Goal: Information Seeking & Learning: Learn about a topic

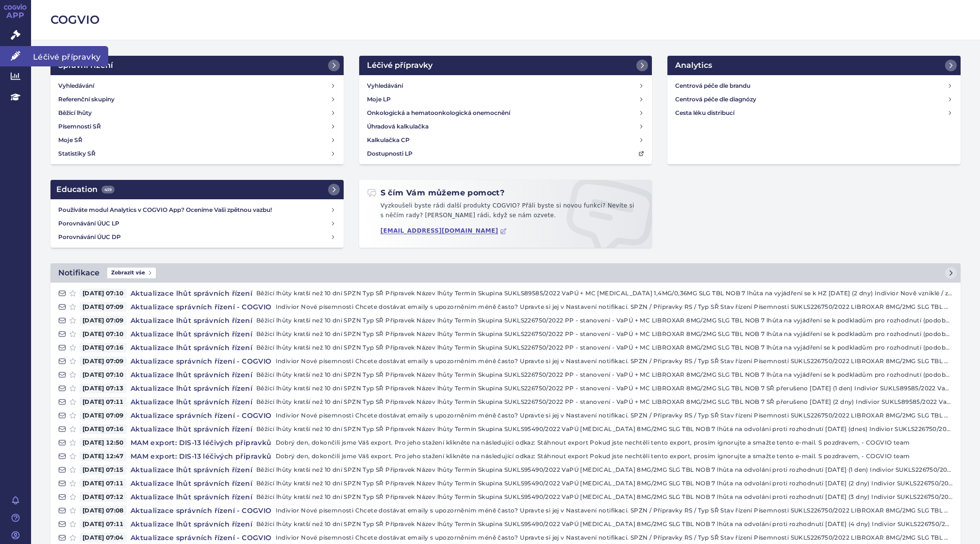
click at [15, 56] on icon at bounding box center [16, 56] width 10 height 10
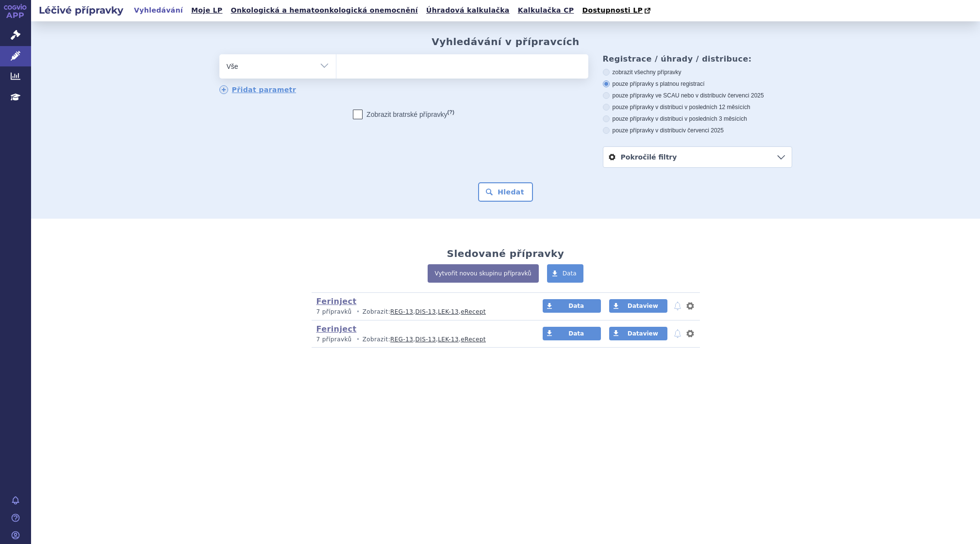
click at [382, 64] on ul at bounding box center [462, 64] width 252 height 20
click at [336, 64] on select at bounding box center [336, 66] width 0 height 24
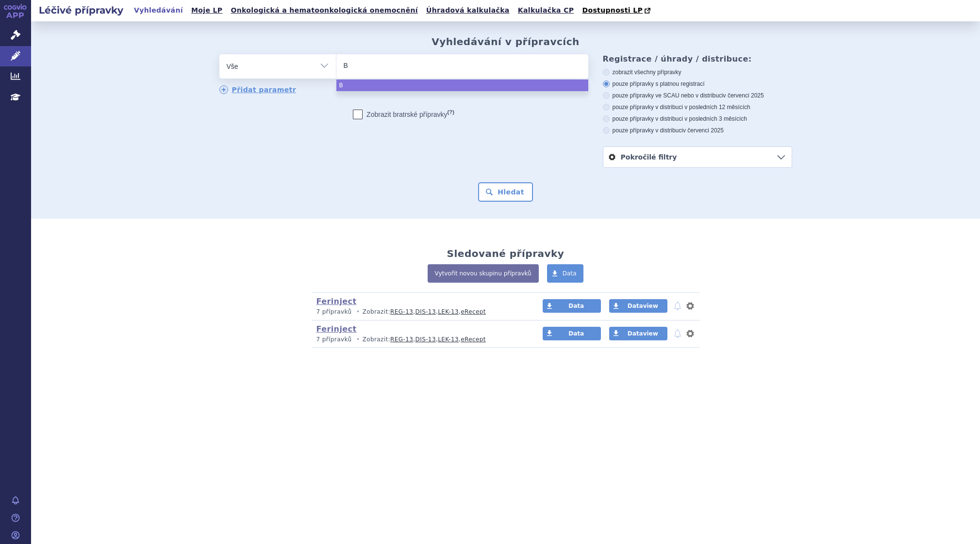
type input "Be"
type input "Ber"
type input "Beri"
type input "Berin"
type input "Beriner"
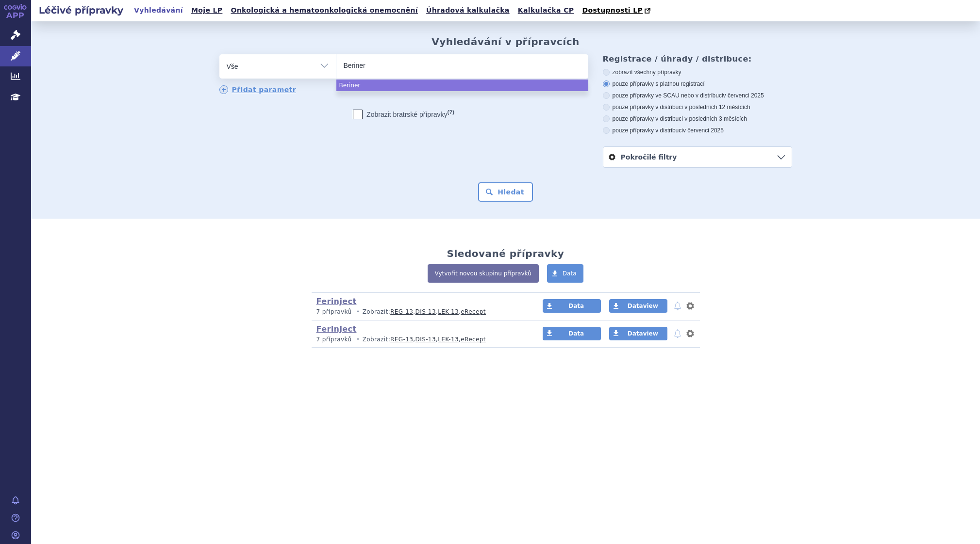
type input "[MEDICAL_DATA]"
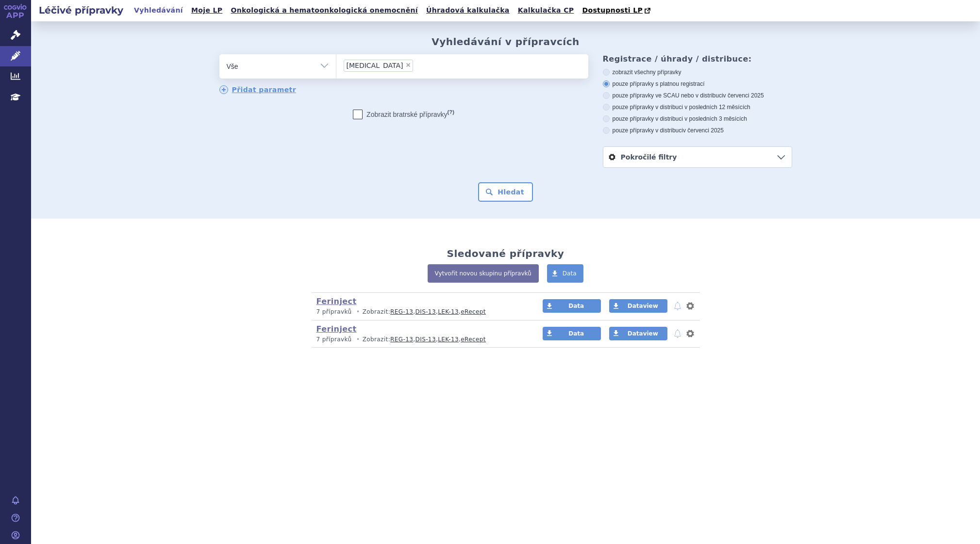
select select "[MEDICAL_DATA]"
click at [507, 191] on button "Hledat" at bounding box center [505, 191] width 55 height 19
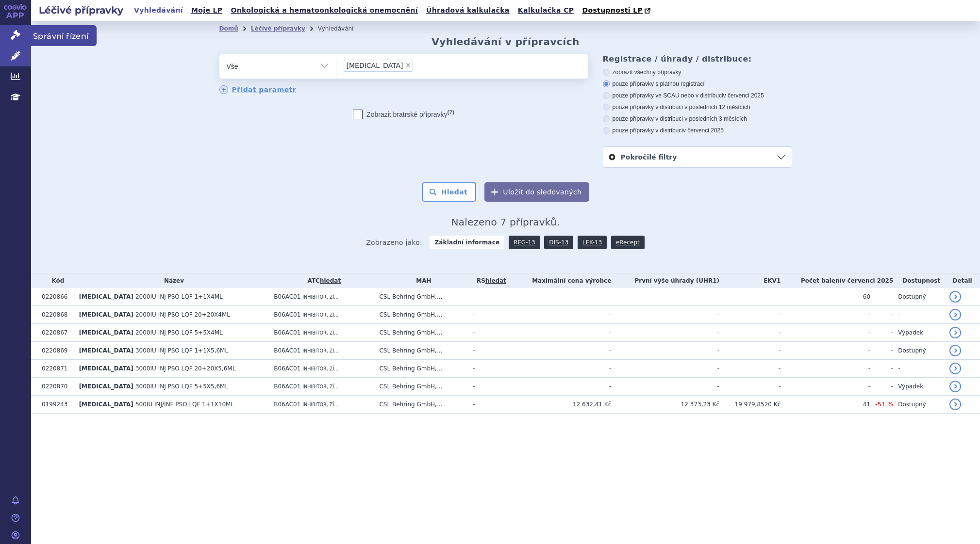
click at [12, 34] on icon at bounding box center [16, 35] width 10 height 10
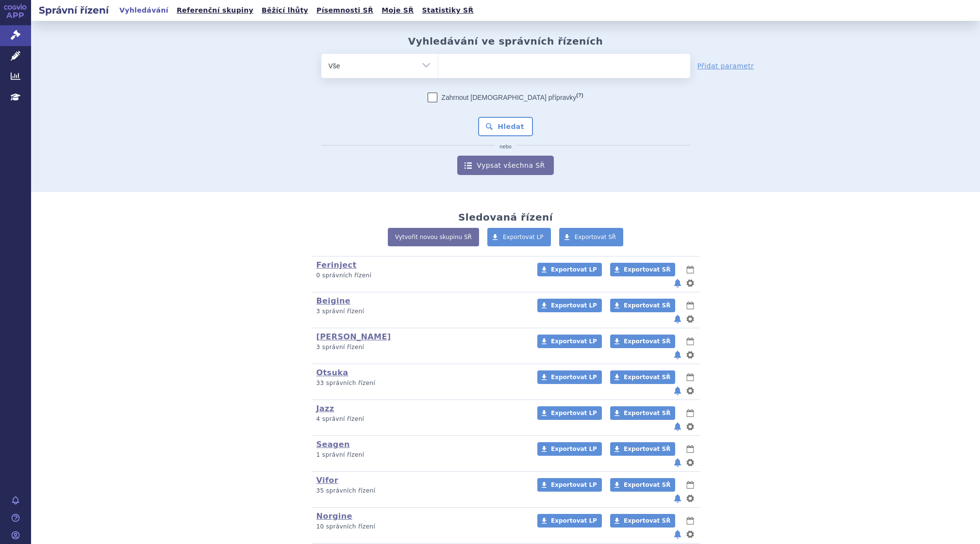
click at [449, 66] on ul at bounding box center [564, 64] width 252 height 20
click at [438, 66] on select at bounding box center [438, 65] width 0 height 24
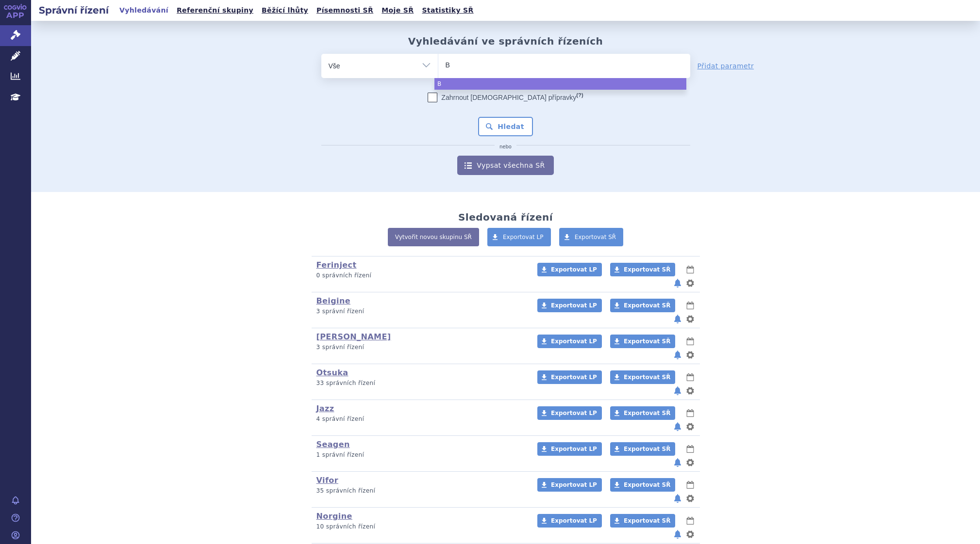
type input "Be"
type input "Ber"
type input "Beri"
type input "Berin"
type input "Berine"
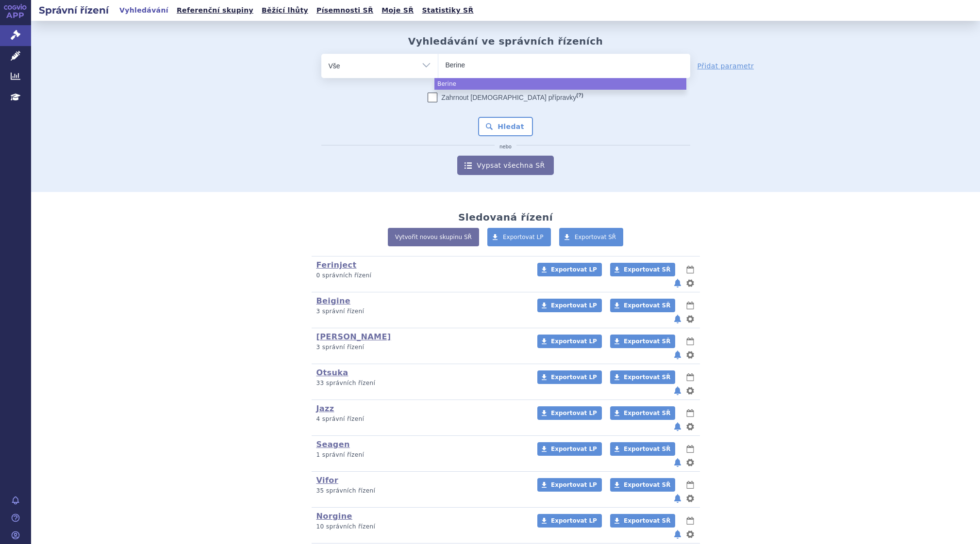
type input "Beriner"
type input "[MEDICAL_DATA]"
select select "[MEDICAL_DATA]"
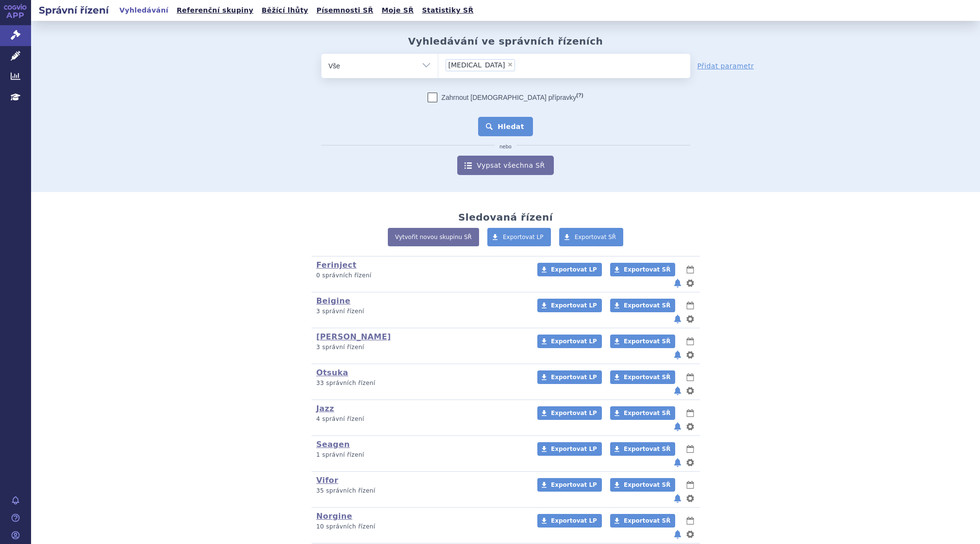
click at [507, 124] on button "Hledat" at bounding box center [505, 126] width 55 height 19
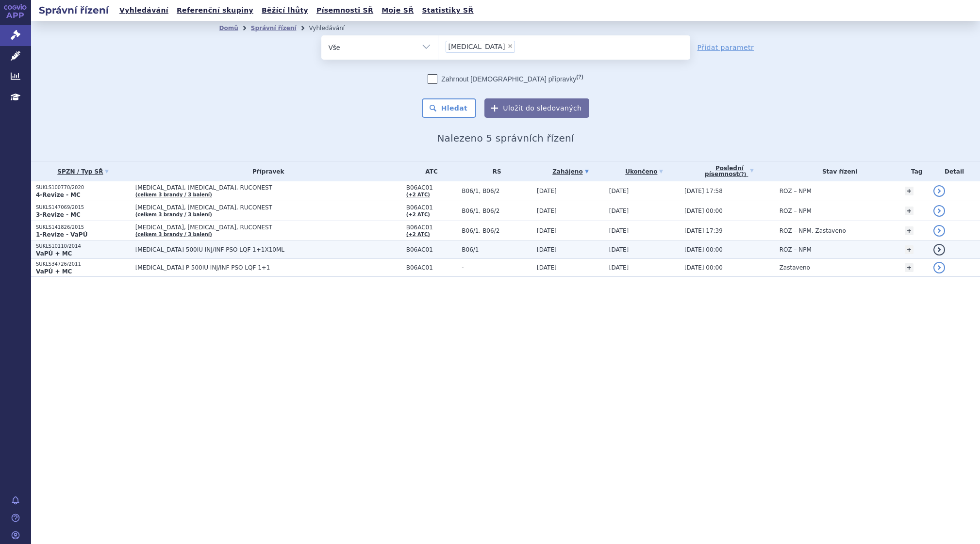
click at [62, 247] on p "SUKLS10110/2014" at bounding box center [83, 246] width 95 height 7
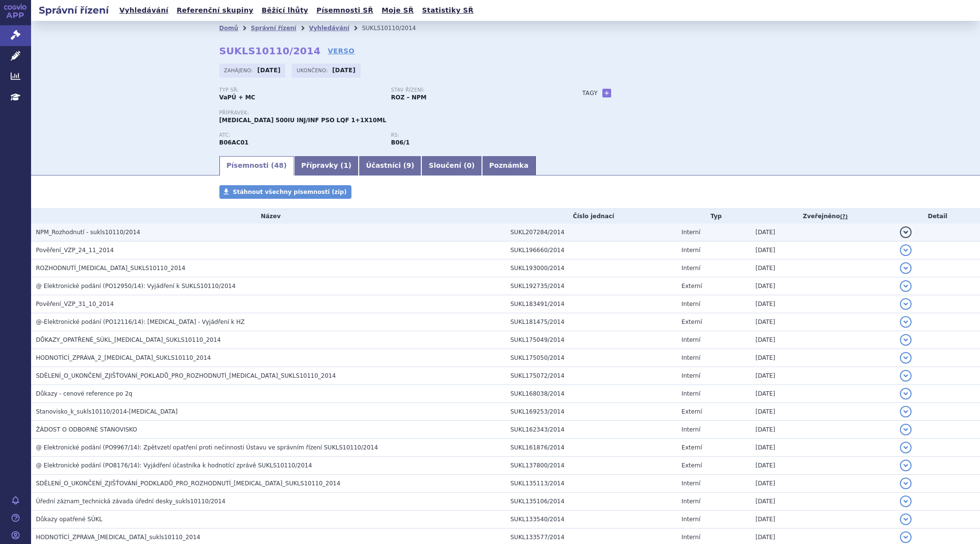
click at [49, 231] on span "NPM_Rozhodnutí - sukls10110/2014" at bounding box center [88, 232] width 104 height 7
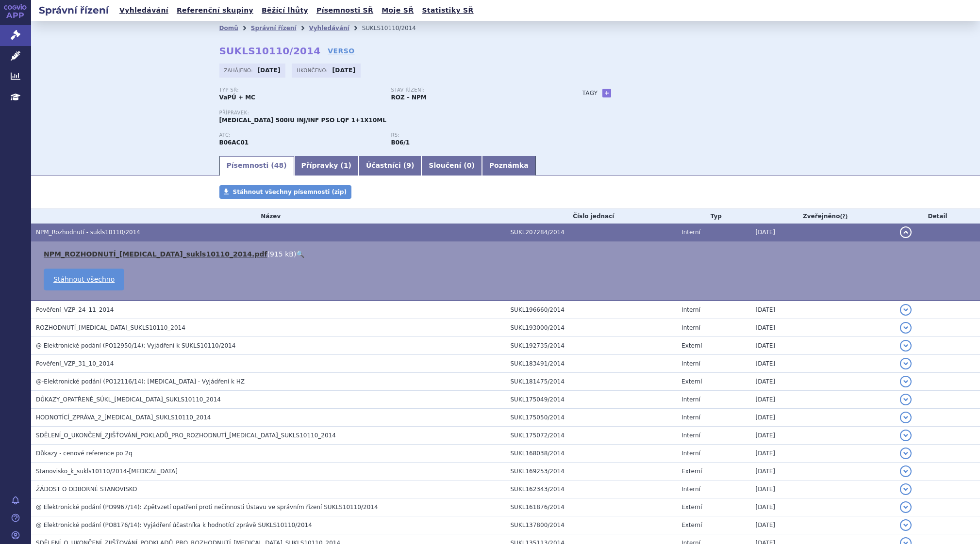
click at [110, 251] on link "NPM_ROZHODNUTÍ_Berinert_sukls10110_2014.pdf" at bounding box center [156, 254] width 224 height 8
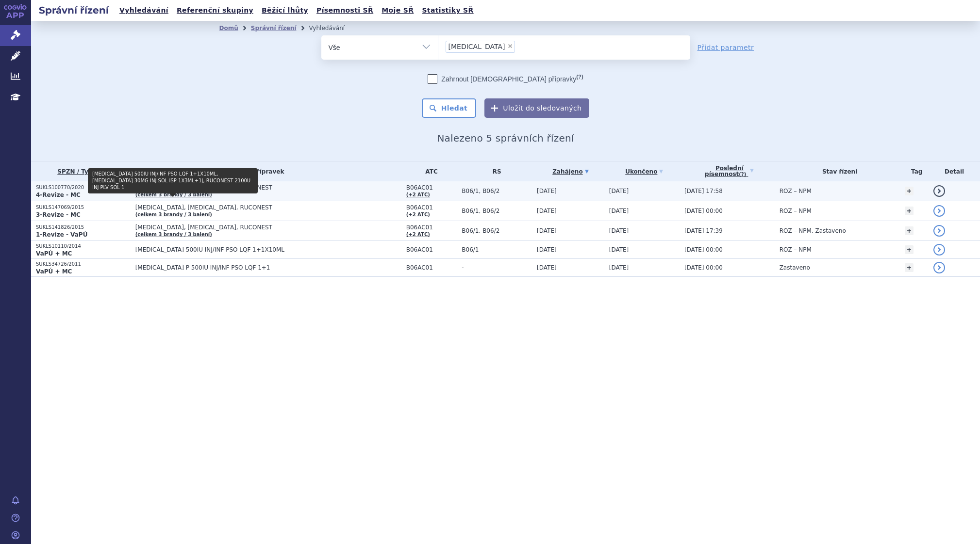
click at [162, 193] on link "(celkem 3 brandy / 3 balení)" at bounding box center [173, 194] width 77 height 5
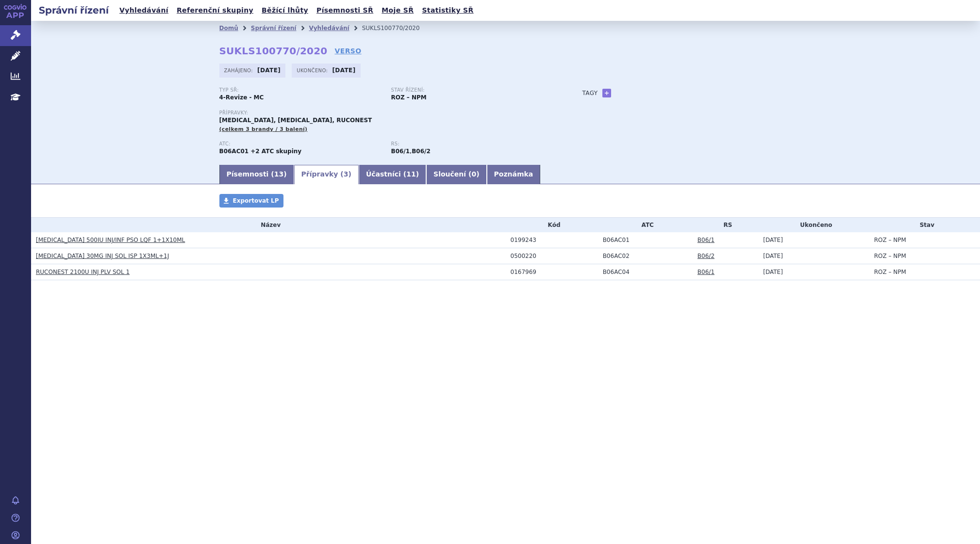
click at [79, 239] on link "[MEDICAL_DATA] 500IU INJ/INF PSO LQF 1+1X10ML" at bounding box center [110, 240] width 149 height 7
click at [16, 52] on icon at bounding box center [16, 56] width 10 height 10
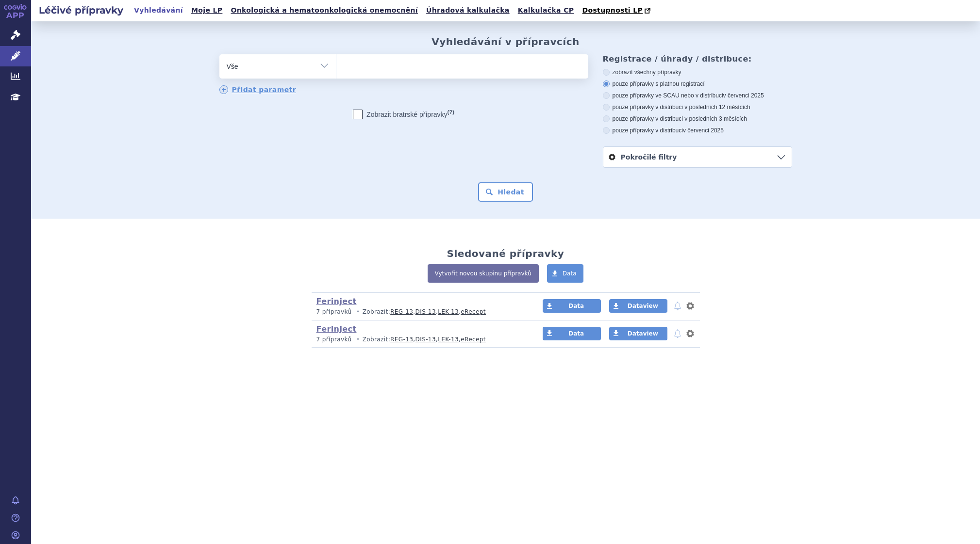
click at [357, 60] on ul at bounding box center [462, 64] width 252 height 20
click at [336, 60] on select at bounding box center [336, 66] width 0 height 24
type input "be"
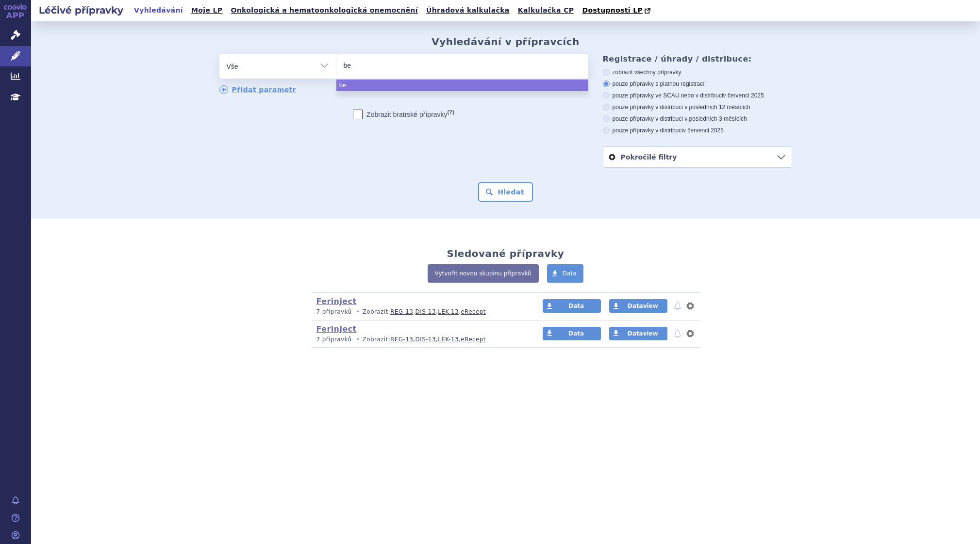
type input "ber"
type input "beri"
type input "berine"
type input "beriner"
type input "[MEDICAL_DATA]"
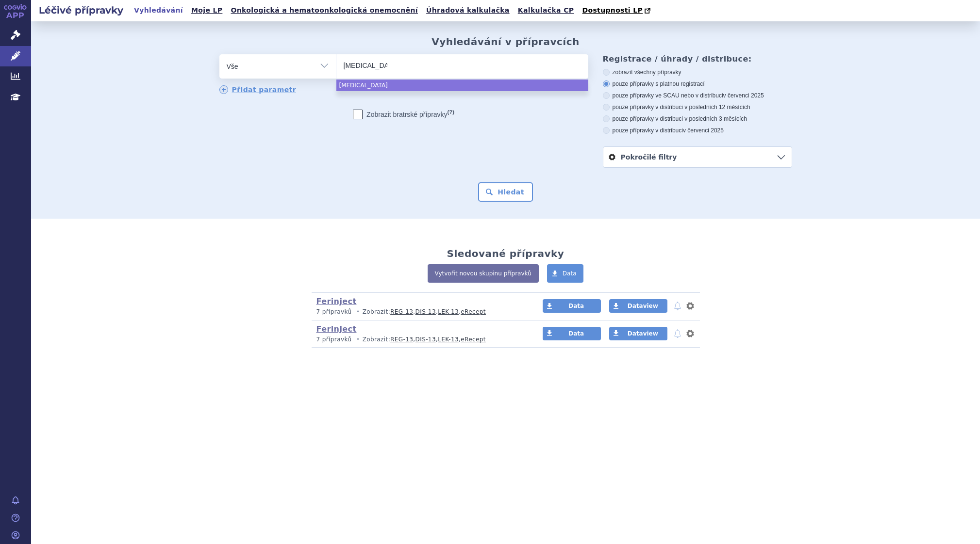
select select "[MEDICAL_DATA]"
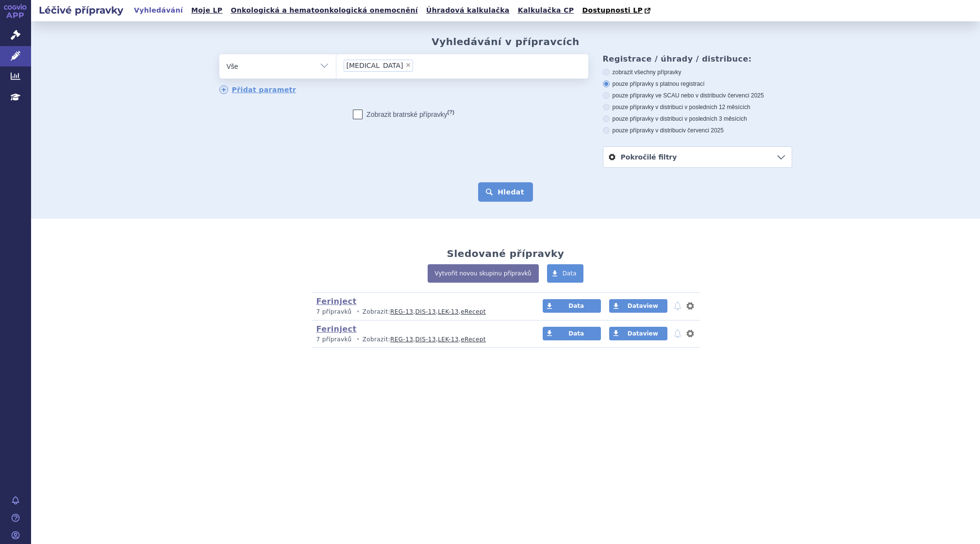
click at [502, 189] on button "Hledat" at bounding box center [505, 191] width 55 height 19
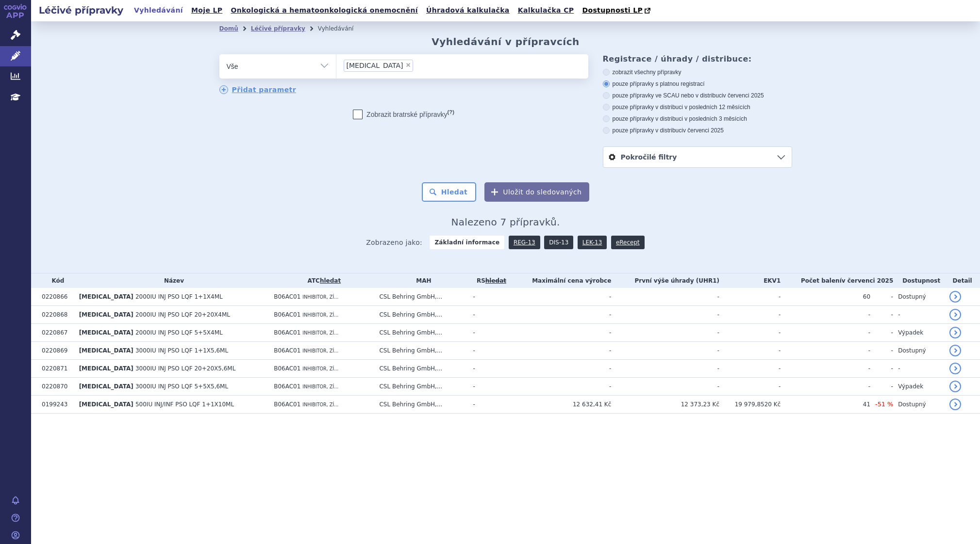
click at [549, 244] on link "DIS-13" at bounding box center [558, 243] width 29 height 14
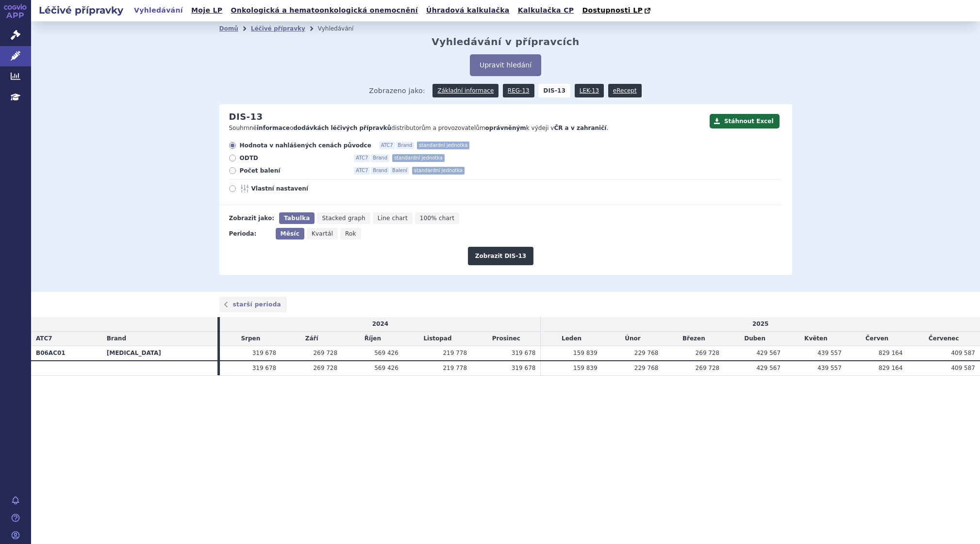
click at [231, 191] on icon at bounding box center [232, 188] width 7 height 7
click at [231, 191] on input "Vlastní nastavení" at bounding box center [233, 190] width 6 height 6
radio input "true"
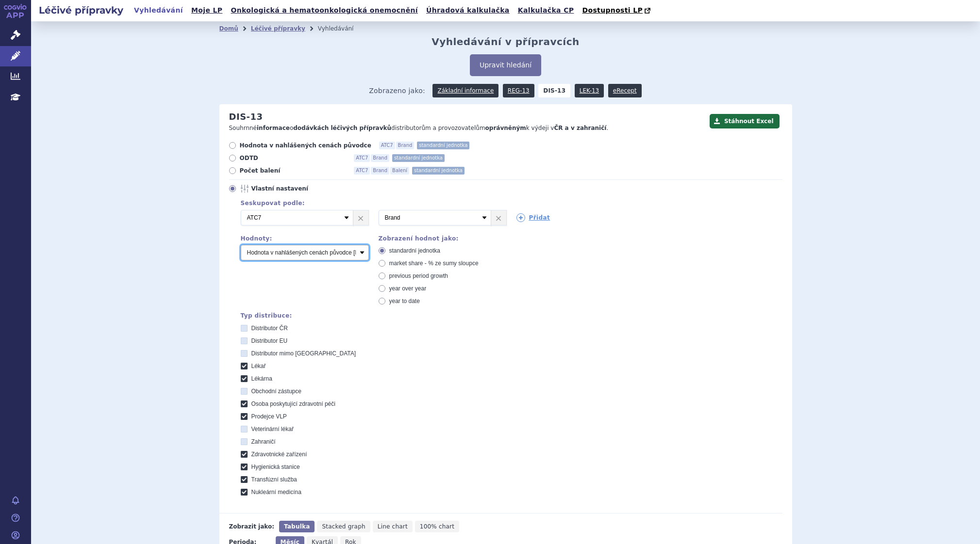
click at [359, 254] on select "Počet balení Hodnota v nahlášených cenách původce [DIS-13] Hodnota ve vlastních…" at bounding box center [305, 253] width 128 height 16
select select "packages"
click at [241, 245] on select "Počet balení Hodnota v nahlášených cenách původce [DIS-13] Hodnota ve vlastních…" at bounding box center [305, 253] width 128 height 16
click at [519, 218] on icon at bounding box center [520, 217] width 9 height 9
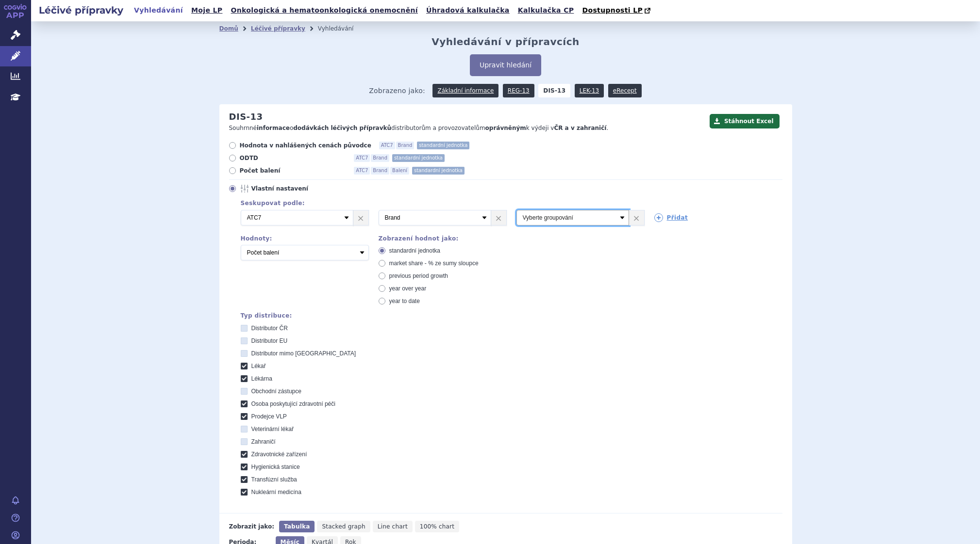
click at [615, 217] on select "Vyberte groupování ATC3 ATC5 ATC7 Brand Balení SÚKL kód MAH VPOIS Referenční sk…" at bounding box center [572, 218] width 113 height 16
select select "package"
click at [516, 211] on select "Vyberte groupování ATC3 ATC5 ATC7 Brand Balení SÚKL kód MAH VPOIS Referenční sk…" at bounding box center [572, 218] width 113 height 16
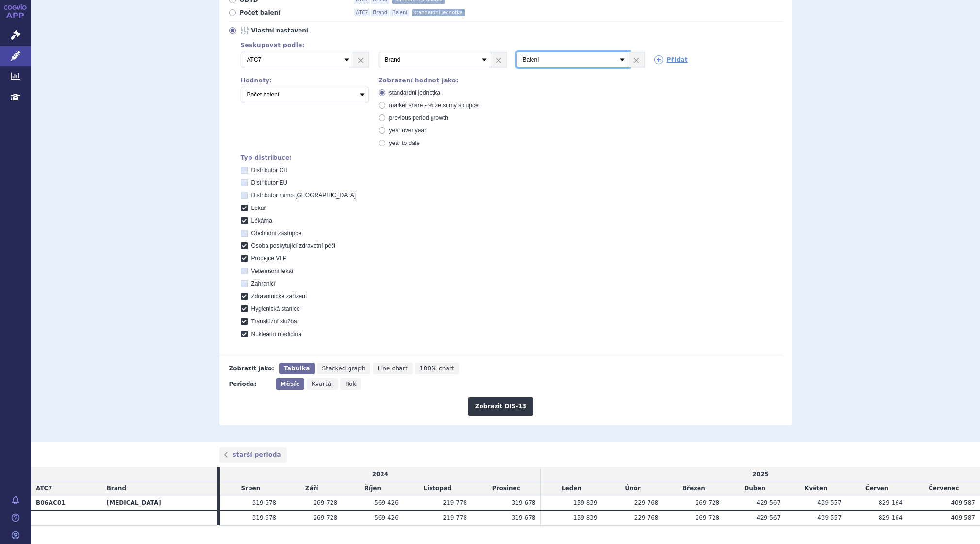
scroll to position [179, 0]
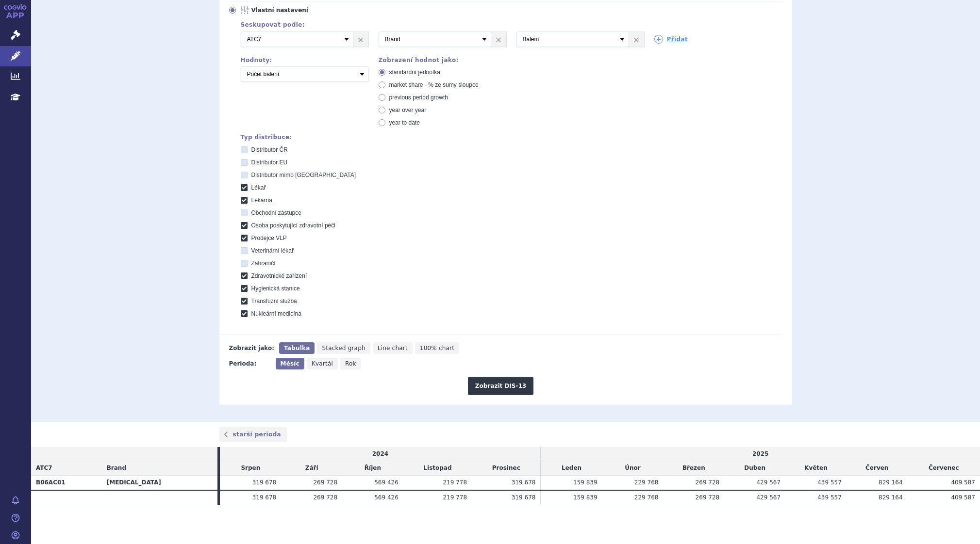
click at [345, 361] on span "Rok" at bounding box center [350, 363] width 11 height 7
click at [343, 361] on input "Rok" at bounding box center [343, 361] width 6 height 6
radio input "true"
click at [500, 381] on button "Zobrazit DIS-13" at bounding box center [500, 386] width 65 height 18
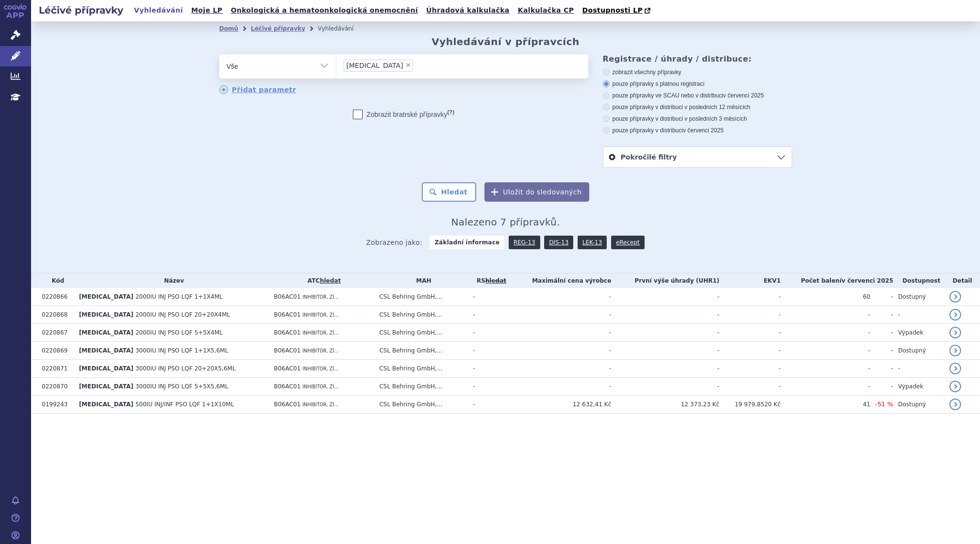
click at [418, 69] on ul "× berinert" at bounding box center [462, 64] width 252 height 21
click at [336, 69] on select "[MEDICAL_DATA]" at bounding box center [336, 66] width 0 height 24
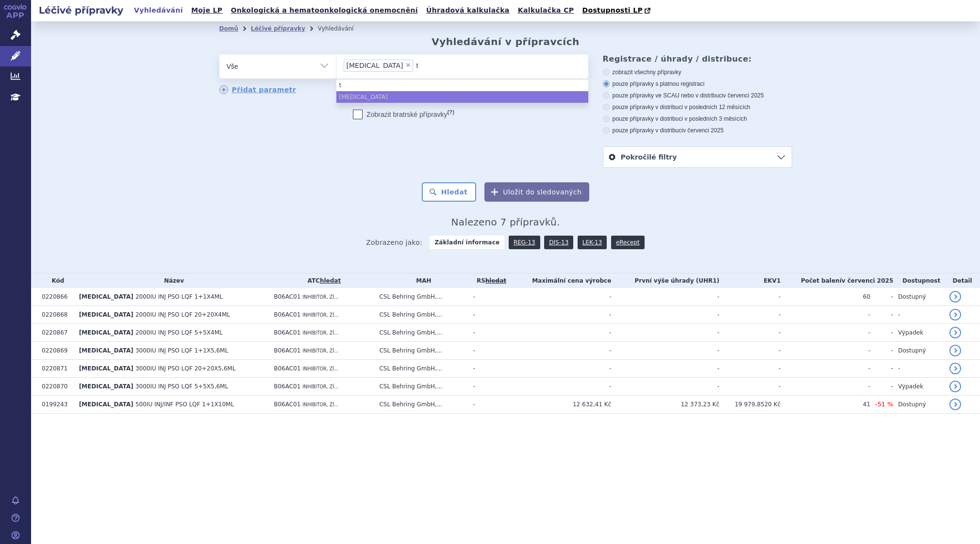
type input "ta"
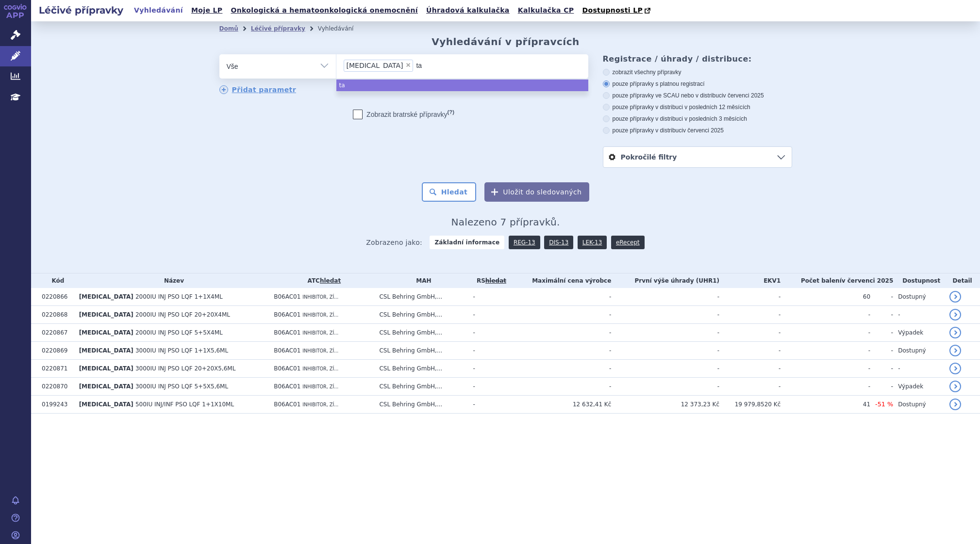
type input "tak"
type input "takh"
type input "takhz"
type input "takhzy"
type input "takhzyr"
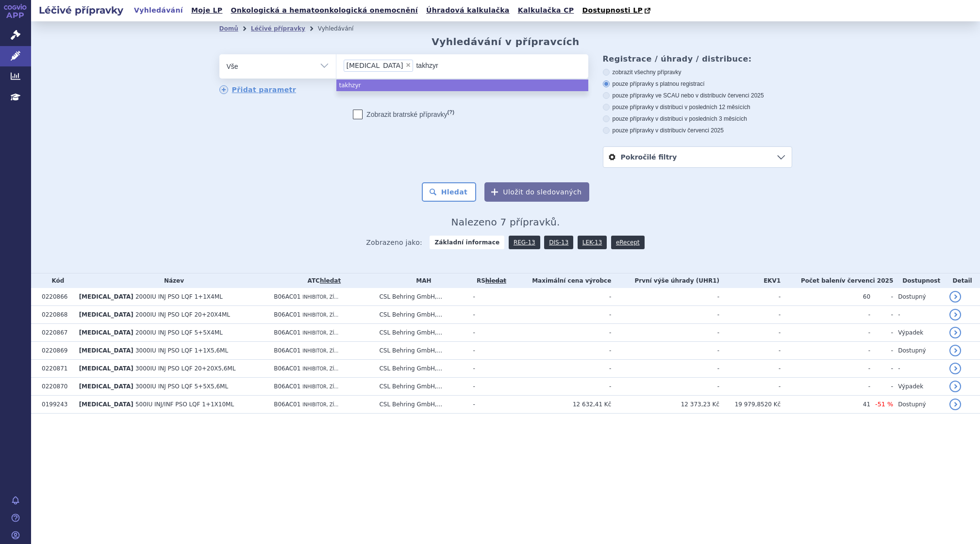
type input "[MEDICAL_DATA]"
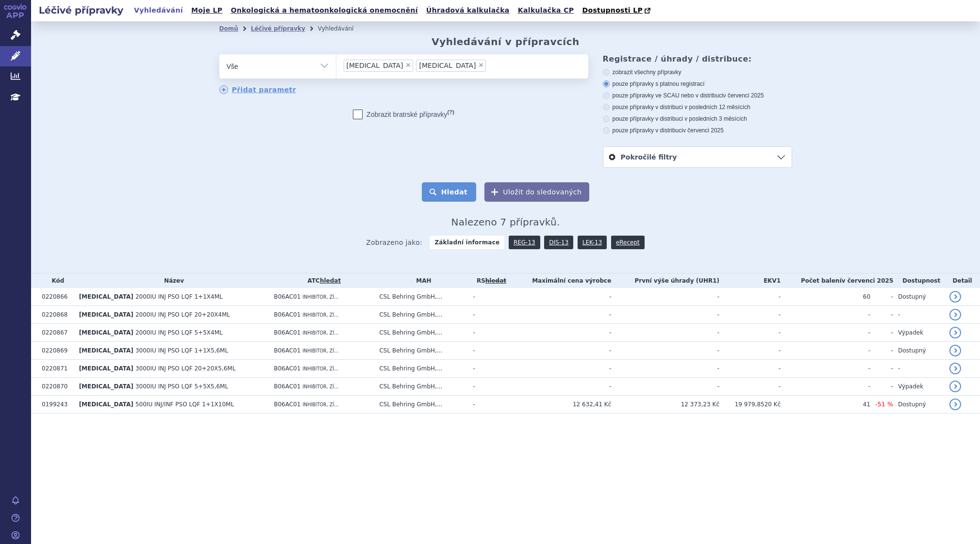
click at [459, 188] on button "Hledat" at bounding box center [449, 191] width 55 height 19
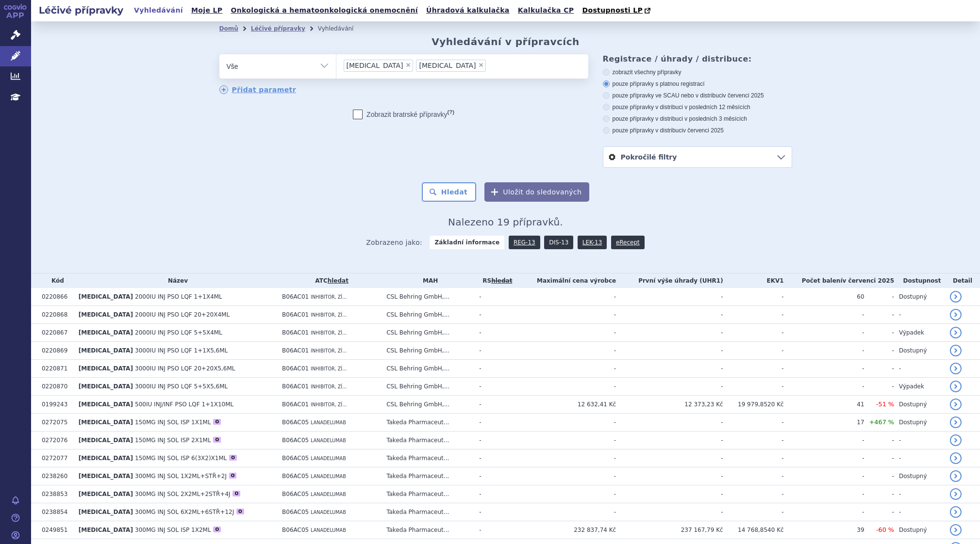
click at [544, 242] on link "DIS-13" at bounding box center [558, 243] width 29 height 14
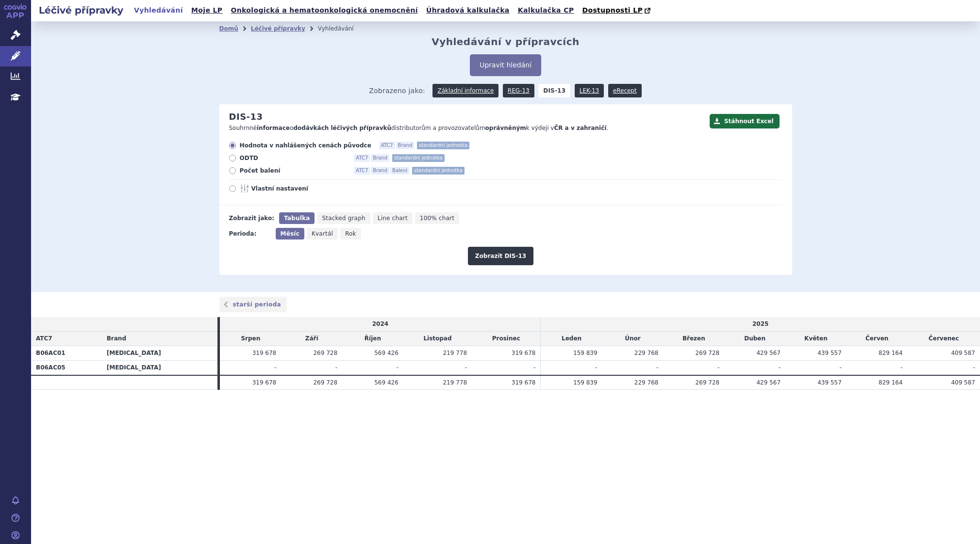
click at [231, 191] on icon at bounding box center [232, 188] width 7 height 7
click at [231, 191] on input "Vlastní nastavení" at bounding box center [233, 190] width 6 height 6
radio input "true"
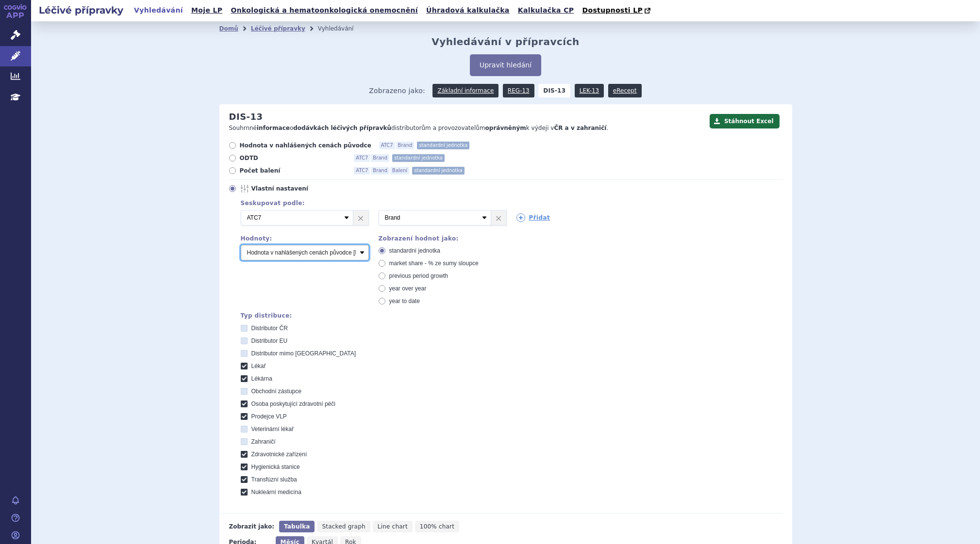
click at [359, 255] on select "Počet balení Hodnota v nahlášených cenách původce [DIS-13] Hodnota ve vlastních…" at bounding box center [305, 253] width 128 height 16
select select "packages"
click at [241, 245] on select "Počet balení Hodnota v nahlášených cenách původce [DIS-13] Hodnota ve vlastních…" at bounding box center [305, 253] width 128 height 16
click at [518, 218] on icon at bounding box center [520, 217] width 9 height 9
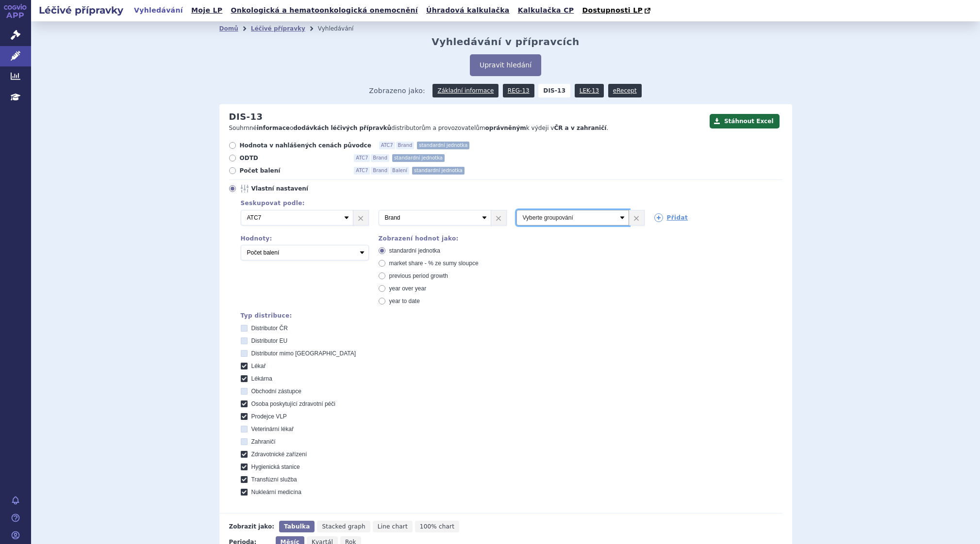
click at [617, 215] on select "Vyberte groupování ATC3 ATC5 ATC7 Brand Balení SÚKL kód MAH VPOIS Referenční sk…" at bounding box center [572, 218] width 113 height 16
select select "package"
click at [516, 211] on select "Vyberte groupování ATC3 ATC5 ATC7 Brand Balení SÚKL kód MAH VPOIS Referenční sk…" at bounding box center [572, 218] width 113 height 16
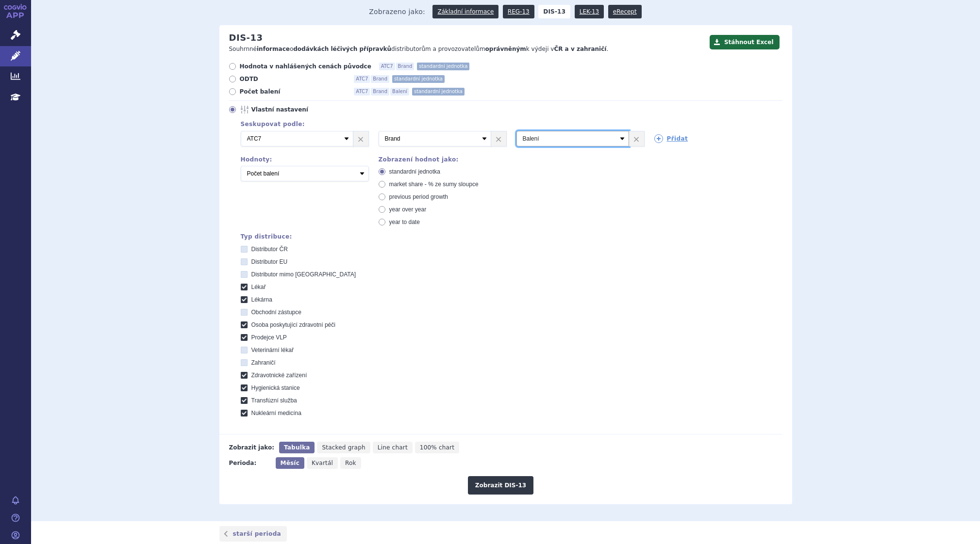
scroll to position [146, 0]
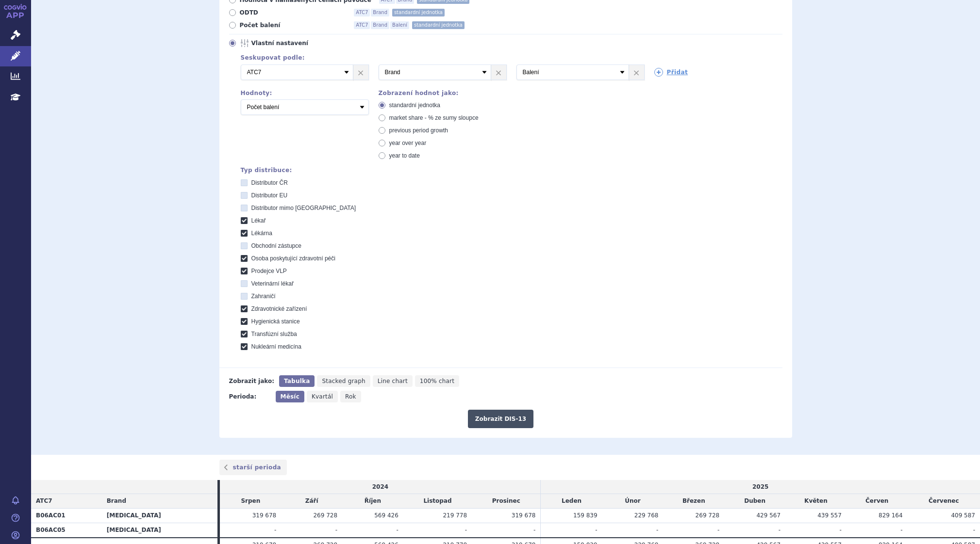
click at [499, 418] on button "Zobrazit DIS-13" at bounding box center [500, 419] width 65 height 18
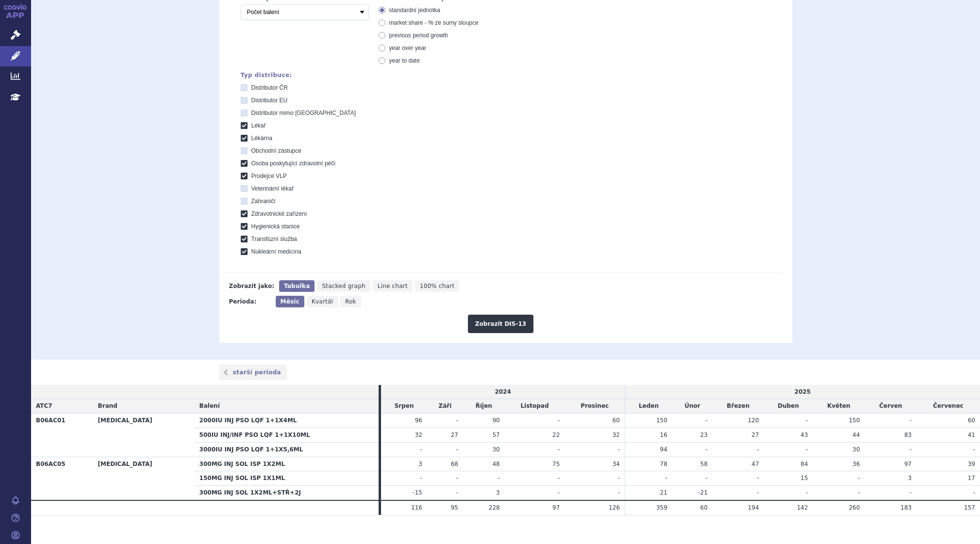
scroll to position [243, 0]
click at [345, 302] on span "Rok" at bounding box center [350, 299] width 11 height 7
click at [342, 300] on input "Rok" at bounding box center [343, 297] width 6 height 6
radio input "true"
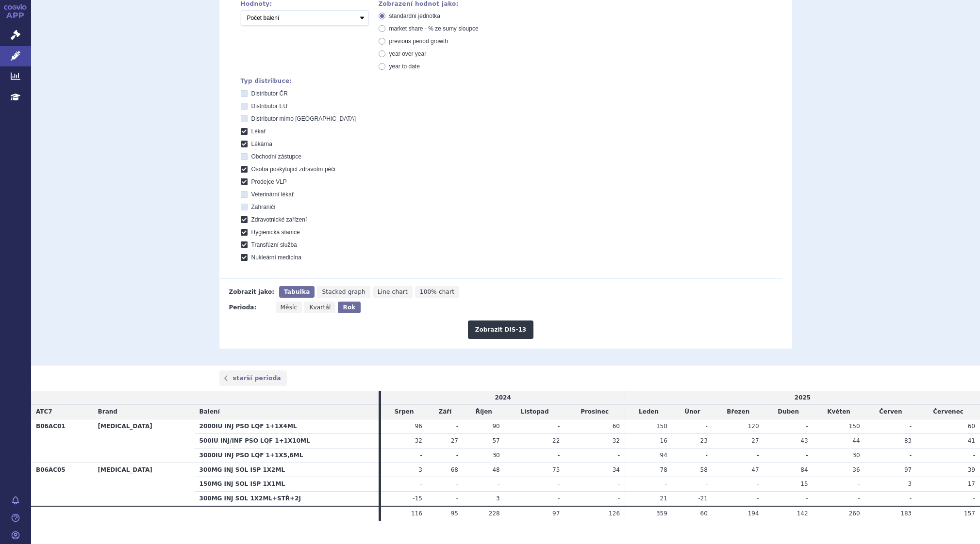
scroll to position [251, 0]
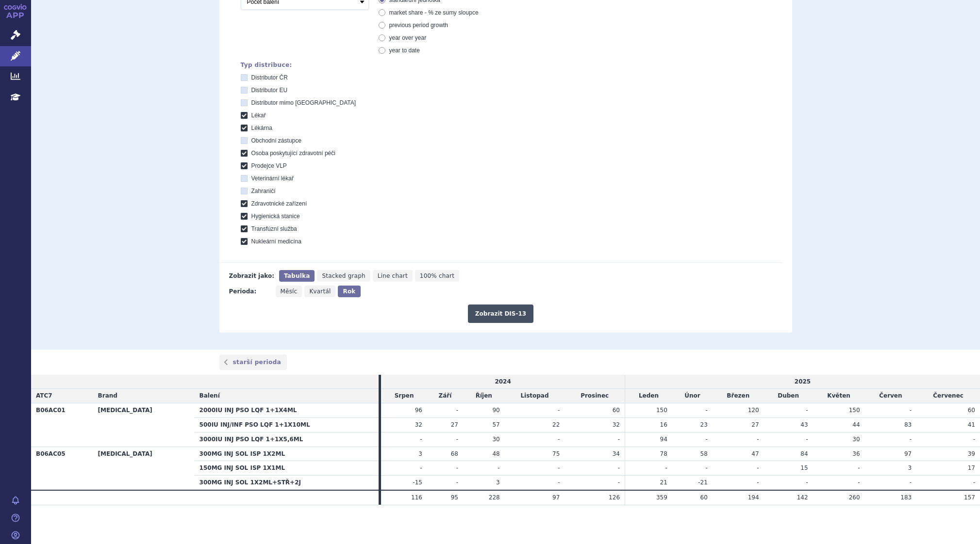
click at [500, 310] on button "Zobrazit DIS-13" at bounding box center [500, 314] width 65 height 18
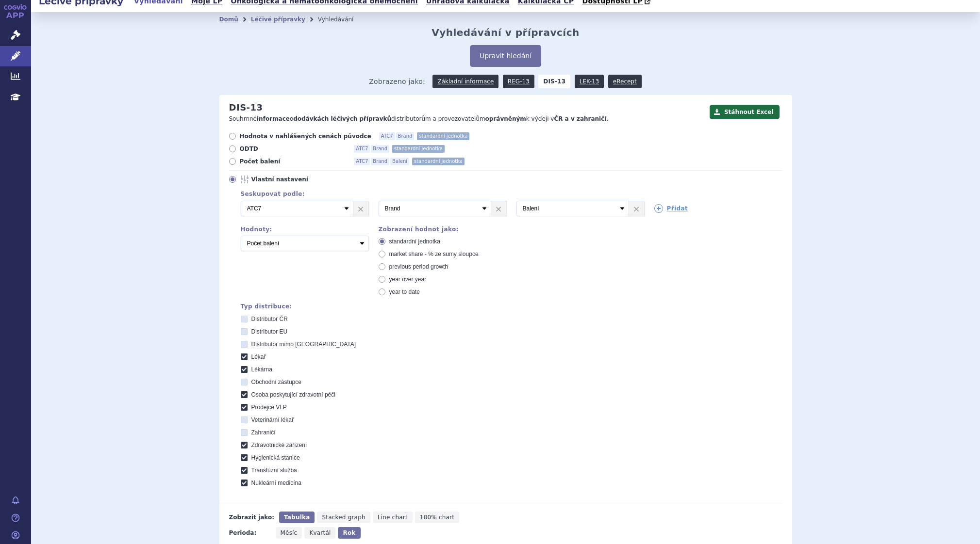
scroll to position [8, 0]
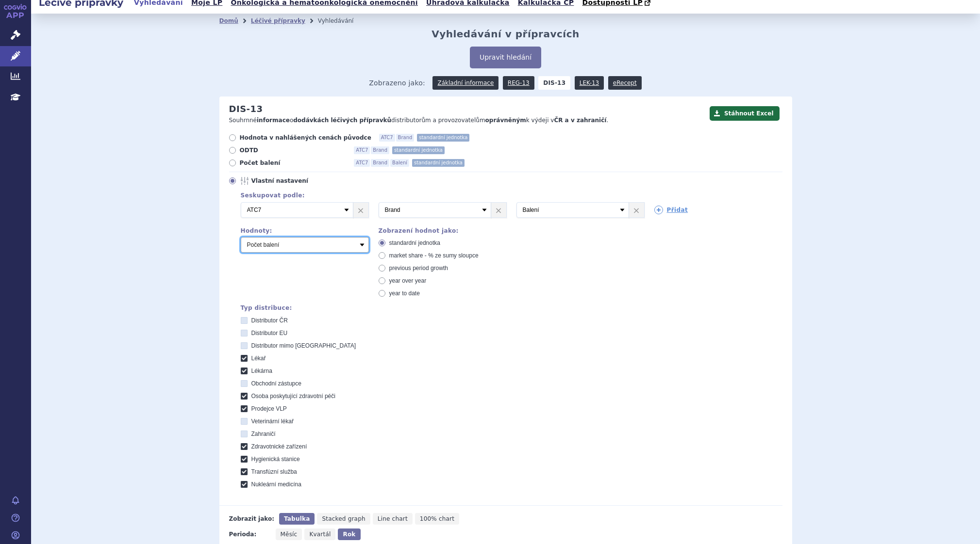
click at [358, 245] on select "Počet balení Hodnota v nahlášených cenách původce [DIS-13] Hodnota ve vlastních…" at bounding box center [305, 245] width 128 height 16
select select "disExFactoryPrice"
click at [241, 238] on select "Počet balení Hodnota v nahlášených cenách původce [DIS-13] Hodnota ve vlastních…" at bounding box center [305, 245] width 128 height 16
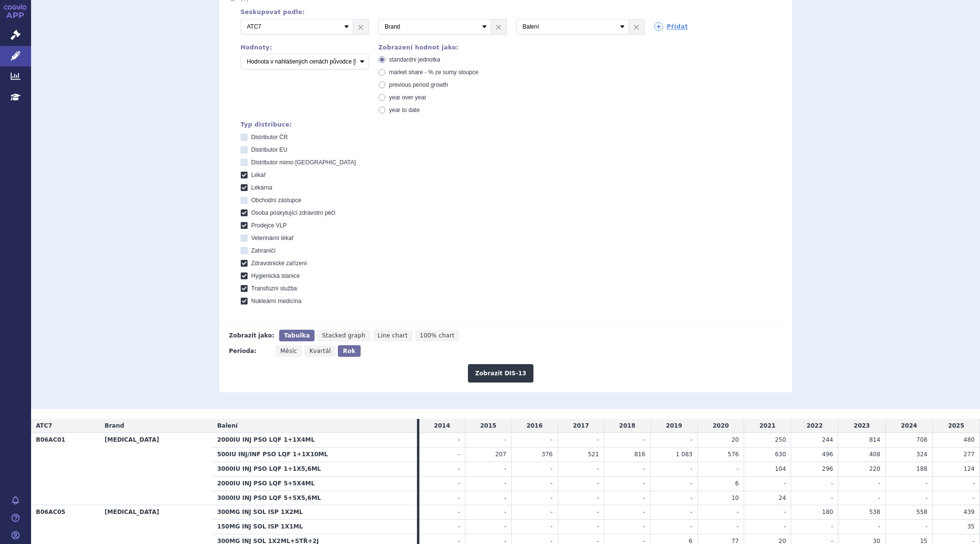
scroll to position [250, 0]
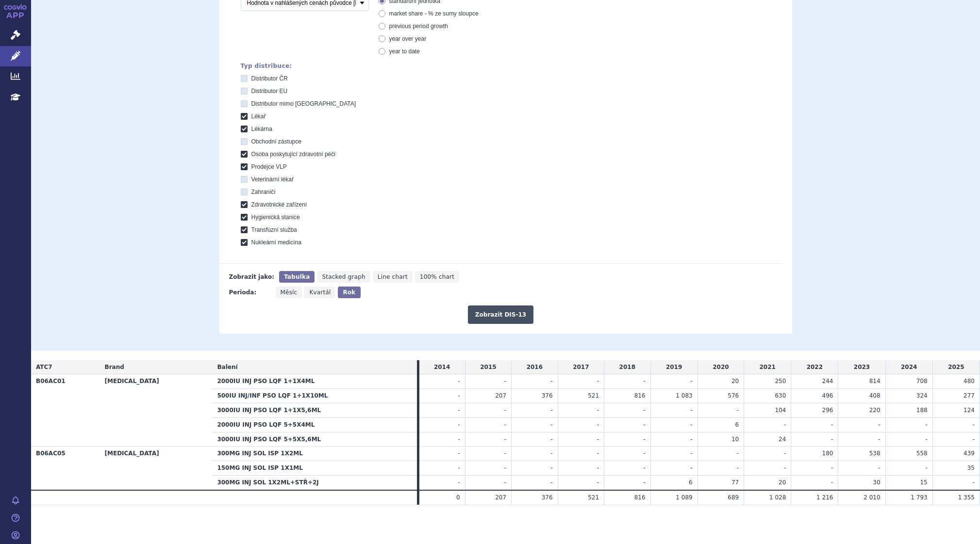
click at [483, 313] on button "Zobrazit DIS-13" at bounding box center [500, 315] width 65 height 18
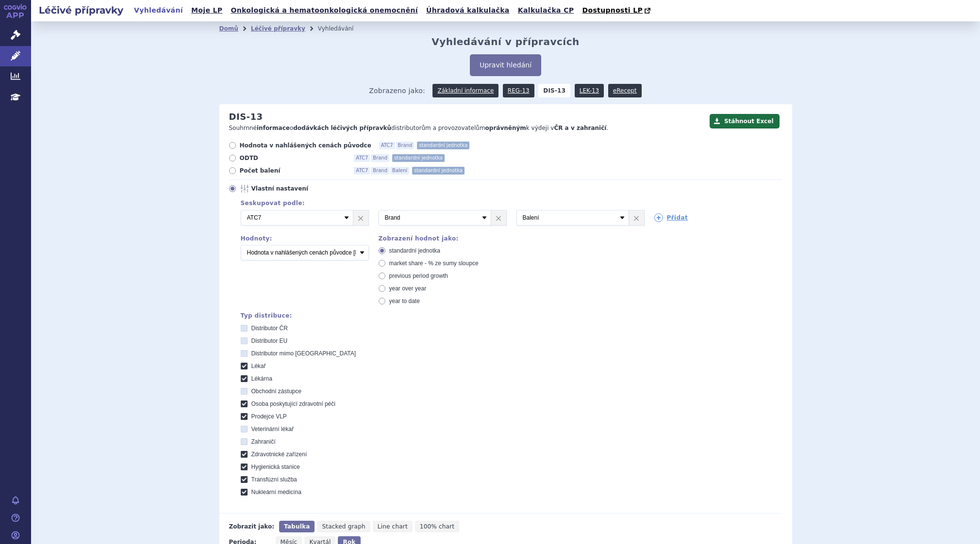
scroll to position [250, 0]
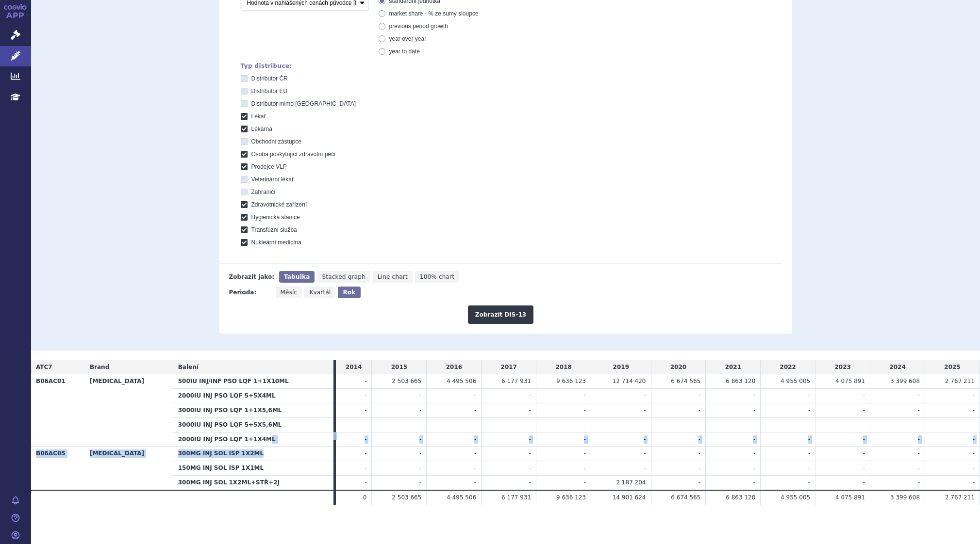
click at [236, 447] on tbody "B06AC01 BERINERT 500IU INJ/INF PSO LQF 1+1X10ML - 2 503 665 4 495 506 6 177 931…" at bounding box center [505, 433] width 948 height 116
click at [290, 418] on th "3000IU INJ PSO LQF 5+5X5,6ML" at bounding box center [253, 425] width 160 height 15
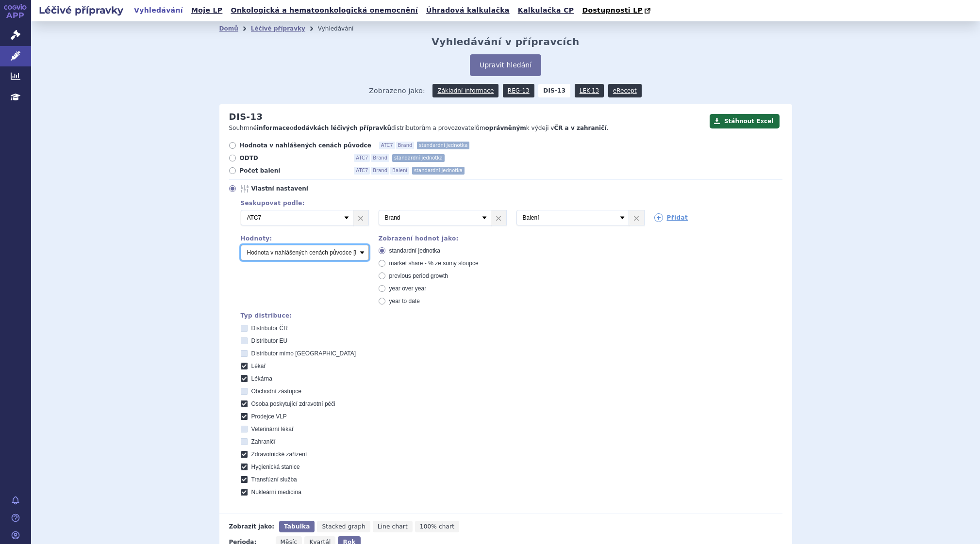
click at [359, 253] on select "Počet balení Hodnota v nahlášených cenách původce [DIS-13] Hodnota ve vlastních…" at bounding box center [305, 253] width 128 height 16
select select "packages"
click at [241, 245] on select "Počet balení Hodnota v nahlášených cenách původce [DIS-13] Hodnota ve vlastních…" at bounding box center [305, 253] width 128 height 16
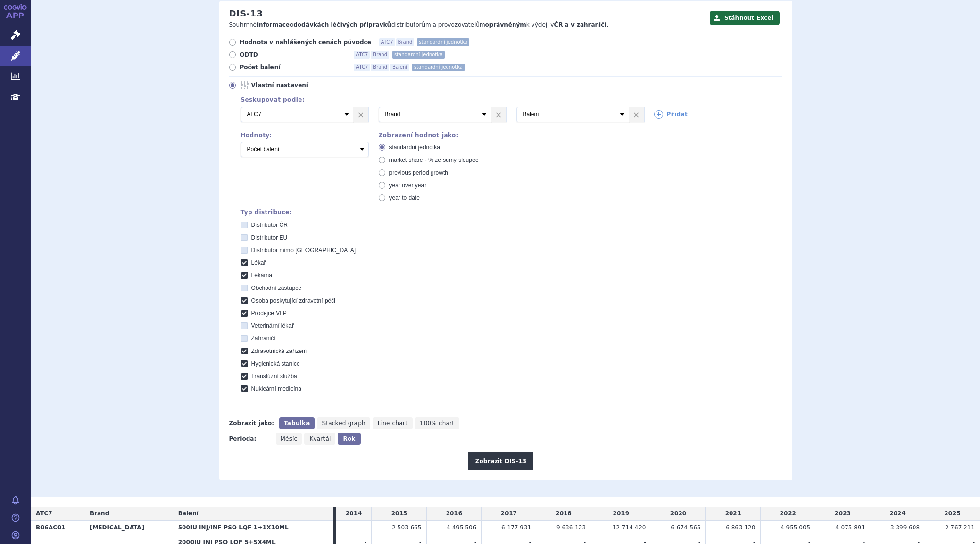
scroll to position [250, 0]
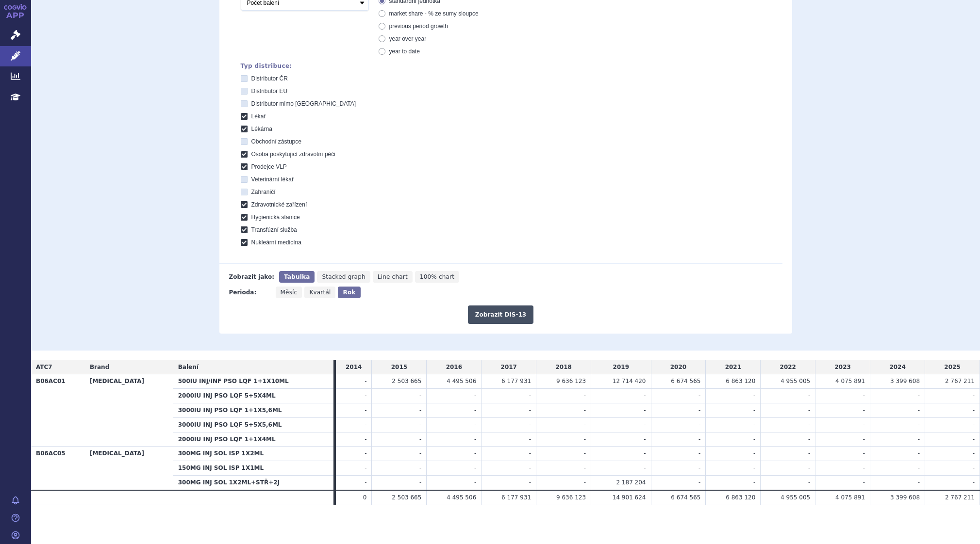
click at [504, 311] on button "Zobrazit DIS-13" at bounding box center [500, 315] width 65 height 18
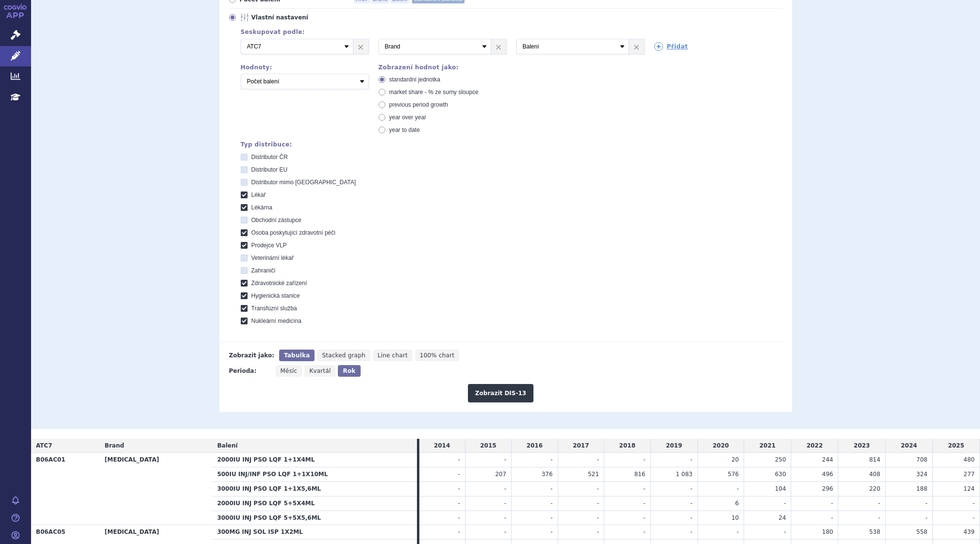
scroll to position [8, 0]
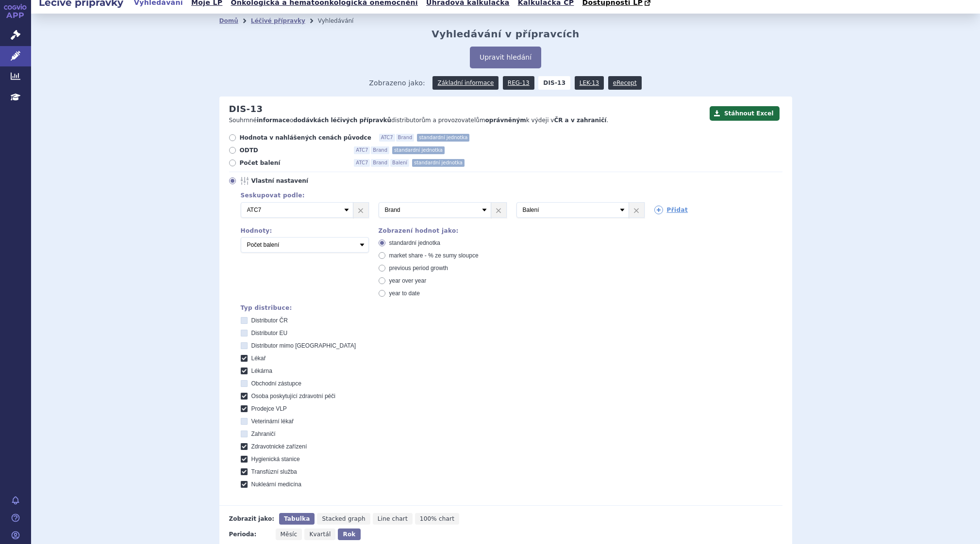
click at [241, 333] on icon at bounding box center [244, 333] width 7 height 7
click at [242, 333] on EU "Distributor EU" at bounding box center [245, 334] width 6 height 6
checkbox EU "true"
click at [242, 347] on icon at bounding box center [244, 346] width 7 height 7
click at [242, 347] on EU "Distributor mimo [GEOGRAPHIC_DATA]" at bounding box center [245, 347] width 6 height 6
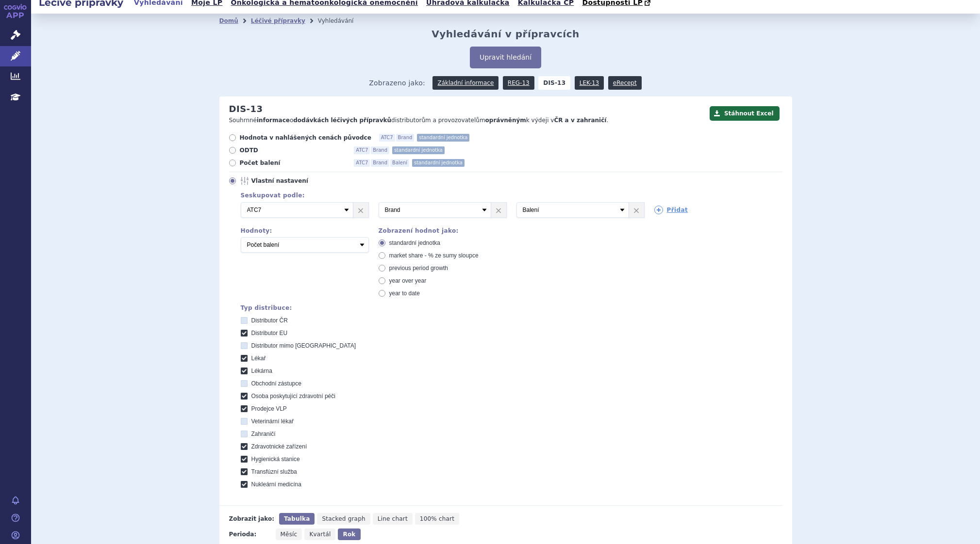
checkbox EU "true"
click at [241, 362] on icon at bounding box center [244, 358] width 7 height 7
click at [242, 362] on input "Lékař" at bounding box center [245, 360] width 6 height 6
checkbox input "false"
click at [242, 370] on icon at bounding box center [244, 371] width 7 height 7
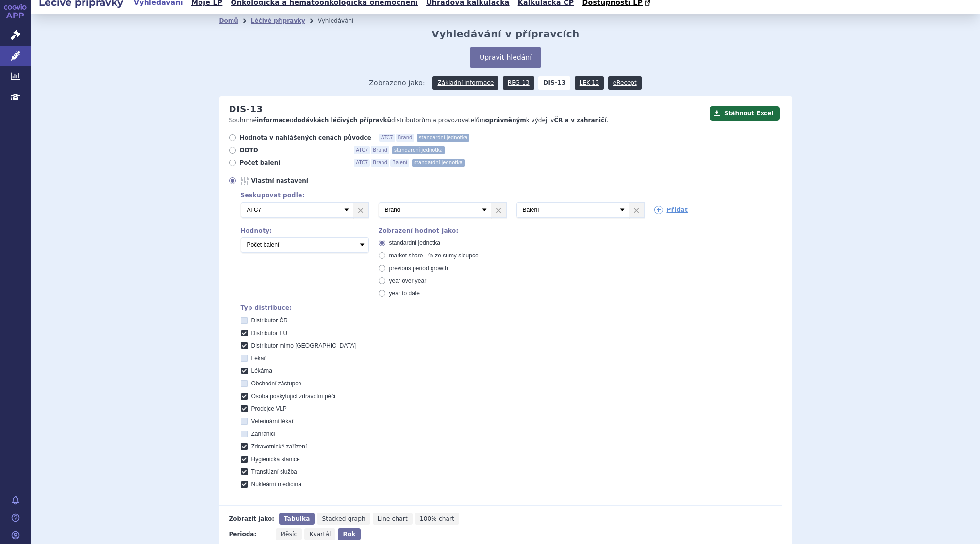
click at [242, 370] on input "Lékárna" at bounding box center [245, 372] width 6 height 6
checkbox input "false"
click at [242, 411] on icon at bounding box center [244, 409] width 7 height 7
click at [242, 411] on VLP "Prodejce VLP" at bounding box center [245, 410] width 6 height 6
checkbox VLP "false"
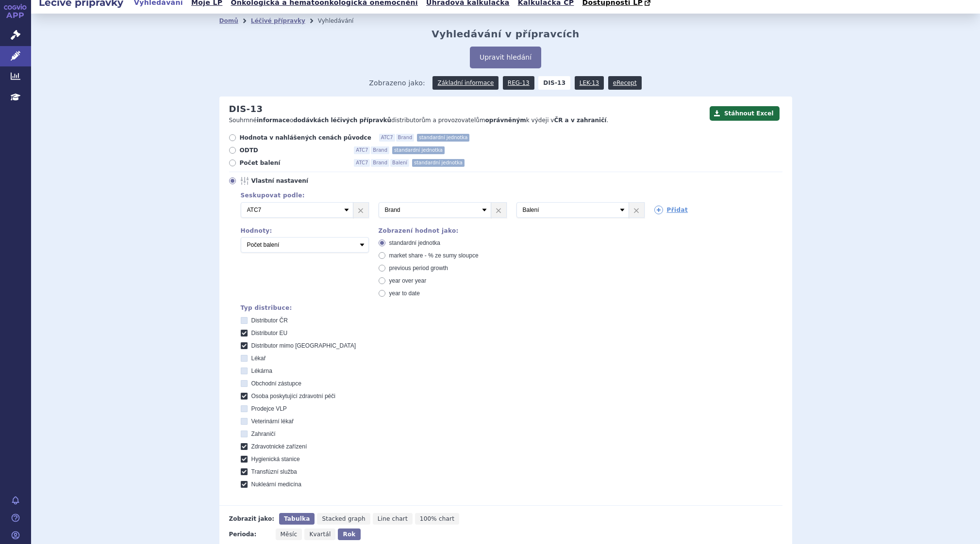
click at [241, 396] on icon at bounding box center [244, 396] width 7 height 7
click at [242, 396] on péči "Osoba poskytující zdravotní péči" at bounding box center [245, 397] width 6 height 6
checkbox péči "false"
click at [243, 450] on icon at bounding box center [244, 446] width 7 height 7
click at [243, 450] on zařízení "Zdravotnické zařízení" at bounding box center [245, 448] width 6 height 6
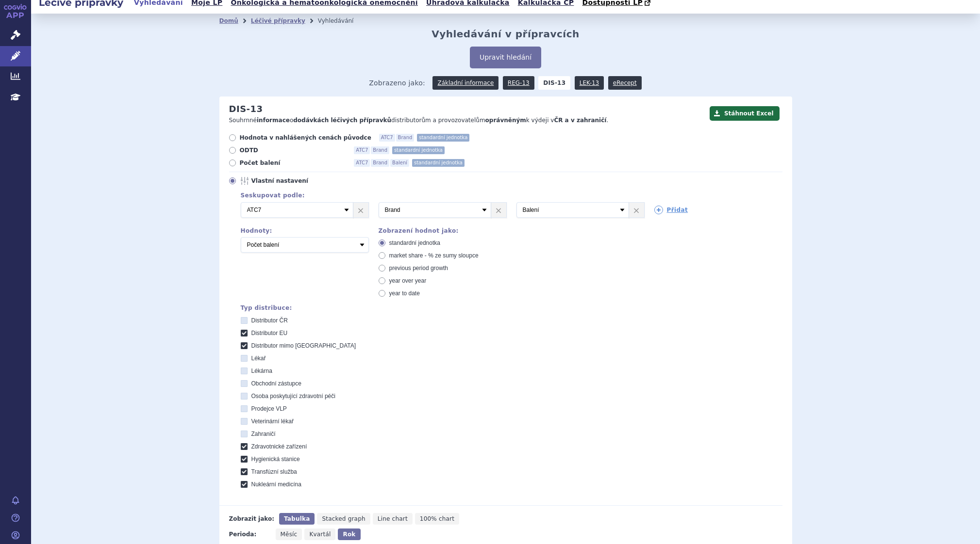
checkbox zařízení "false"
click at [241, 457] on icon at bounding box center [244, 459] width 7 height 7
click at [242, 458] on stanice "Hygienická stanice" at bounding box center [245, 461] width 6 height 6
checkbox stanice "false"
click at [241, 471] on icon at bounding box center [244, 472] width 7 height 7
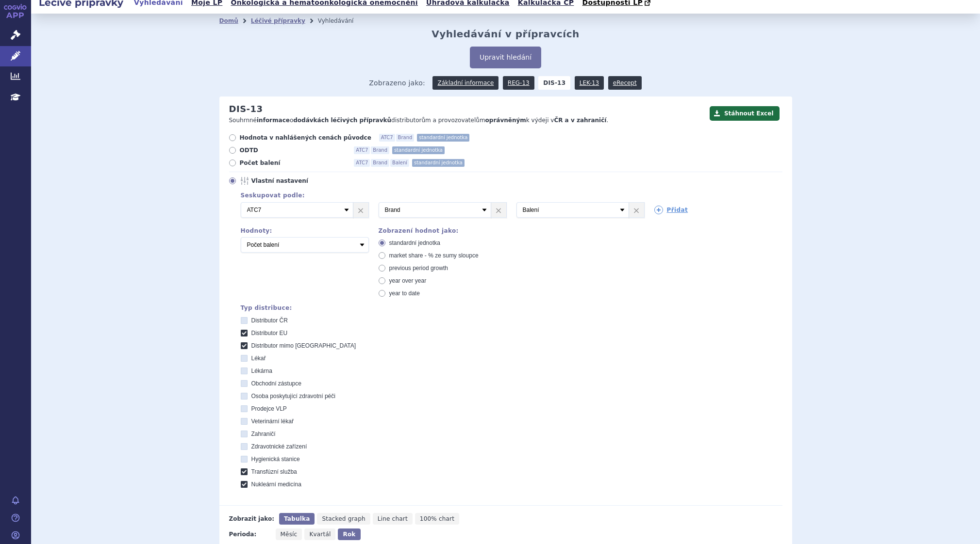
click at [242, 471] on služba "Transfúzní služba" at bounding box center [245, 473] width 6 height 6
checkbox služba "false"
click at [241, 481] on label "Nukleární medicína" at bounding box center [511, 485] width 541 height 8
click at [242, 483] on medicína "Nukleární medicína" at bounding box center [245, 486] width 6 height 6
checkbox medicína "false"
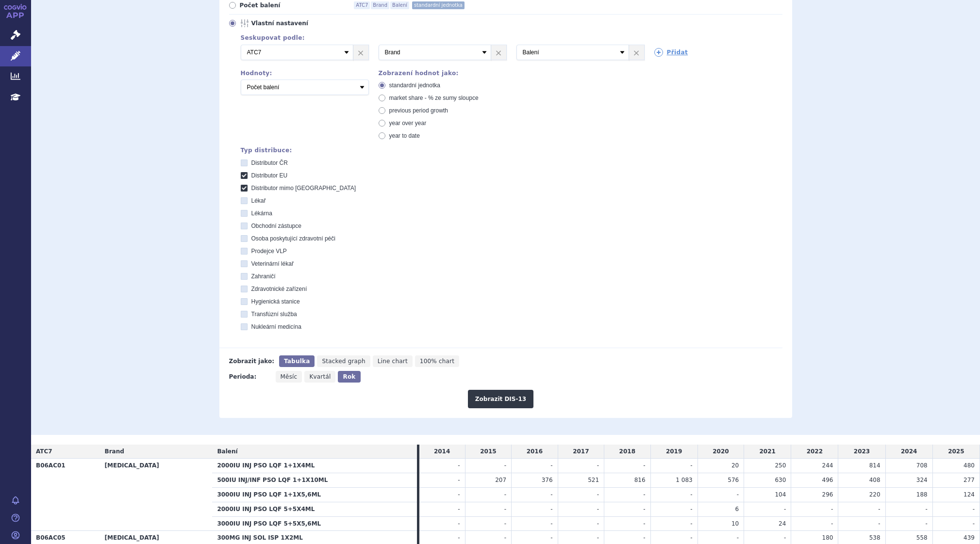
scroll to position [202, 0]
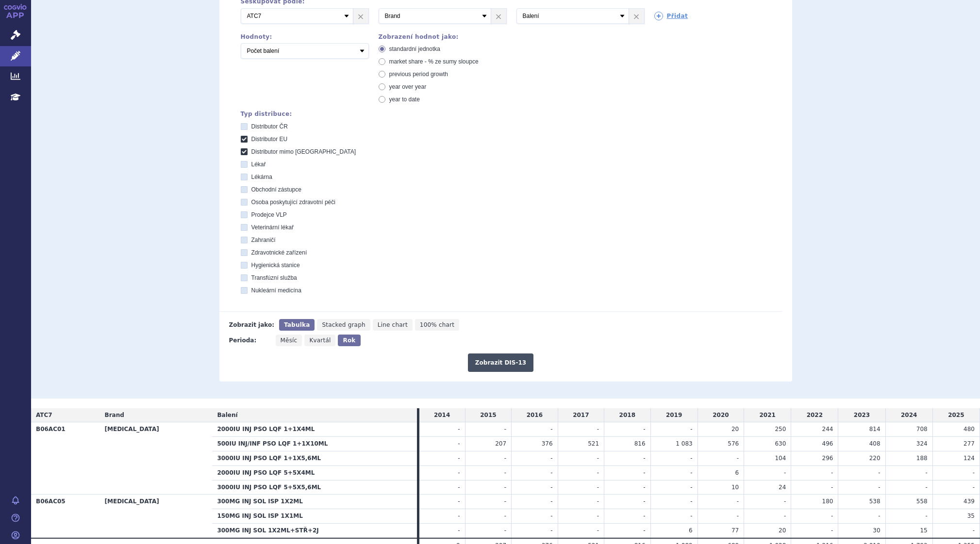
click at [505, 360] on button "Zobrazit DIS-13" at bounding box center [500, 363] width 65 height 18
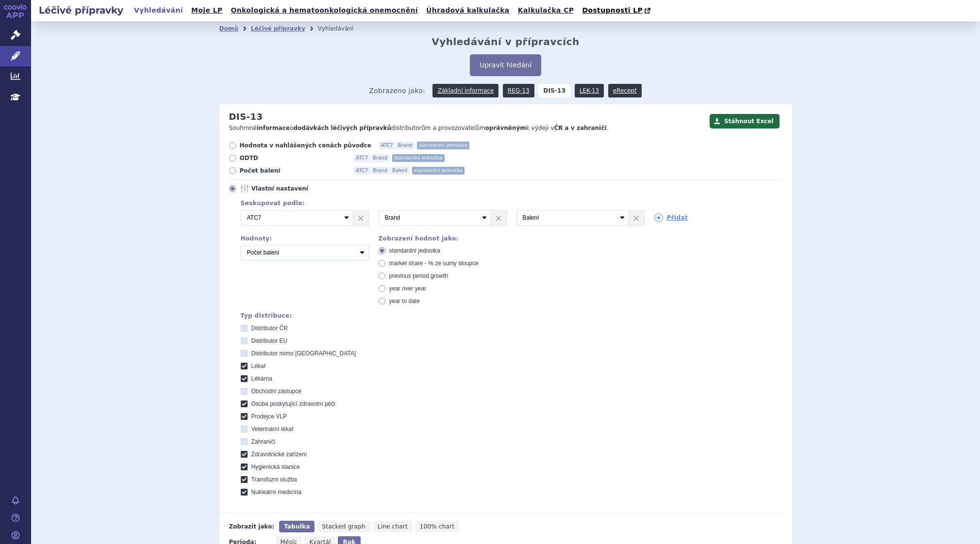
select select "packages"
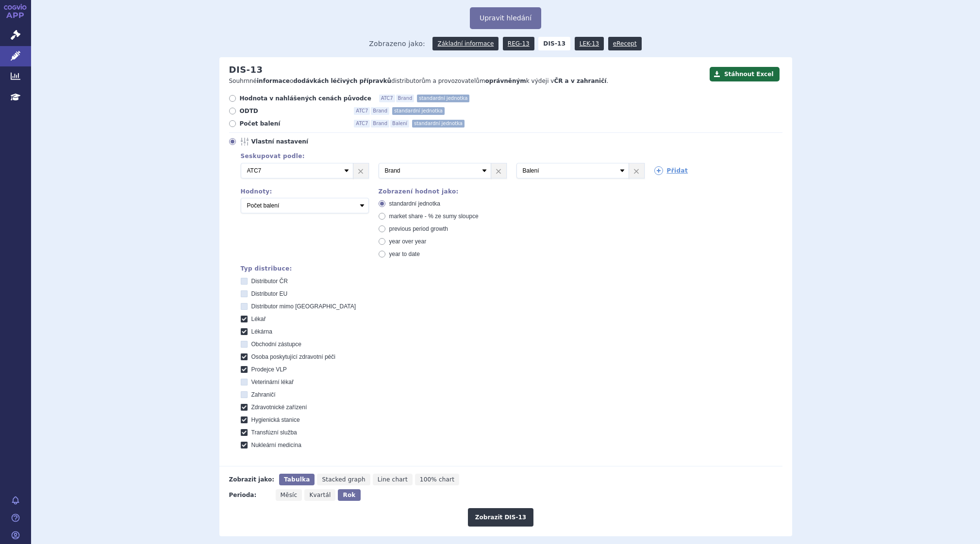
scroll to position [146, 0]
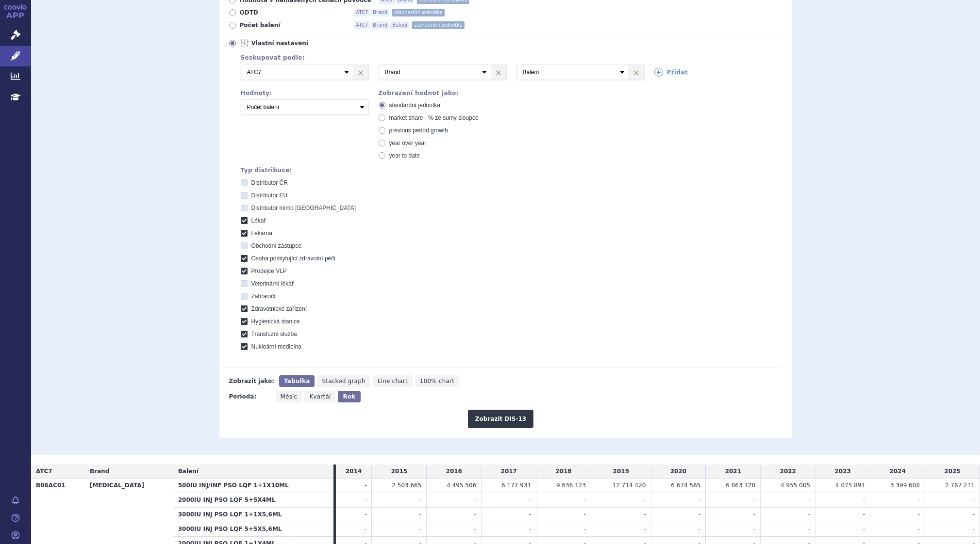
click at [241, 183] on icon at bounding box center [244, 183] width 7 height 7
click at [242, 183] on ČR "Distributor ČR" at bounding box center [245, 184] width 6 height 6
checkbox ČR "true"
click at [503, 411] on button "Zobrazit DIS-13" at bounding box center [500, 419] width 65 height 18
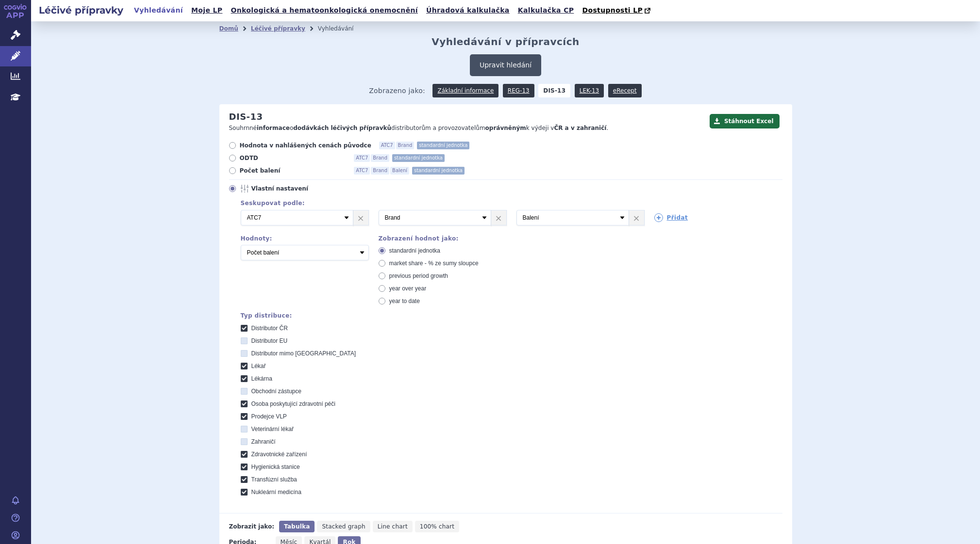
click at [508, 63] on button "Upravit hledání" at bounding box center [505, 65] width 71 height 22
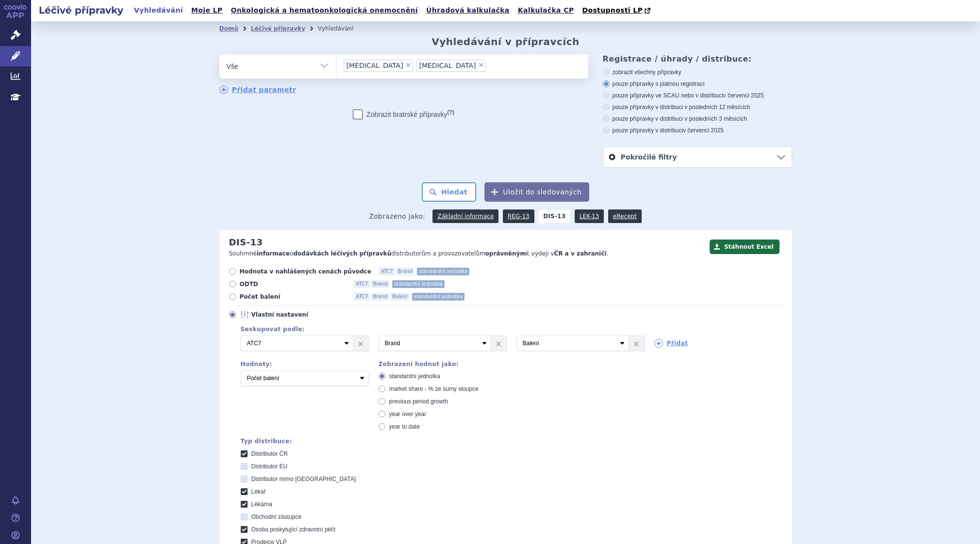
click at [478, 66] on span "×" at bounding box center [481, 65] width 6 height 6
click at [336, 66] on select "berinert takhzyro" at bounding box center [336, 66] width 0 height 24
click at [405, 67] on span "×" at bounding box center [408, 65] width 6 height 6
click at [336, 67] on select "berinert takhzyro" at bounding box center [336, 66] width 0 height 24
select select
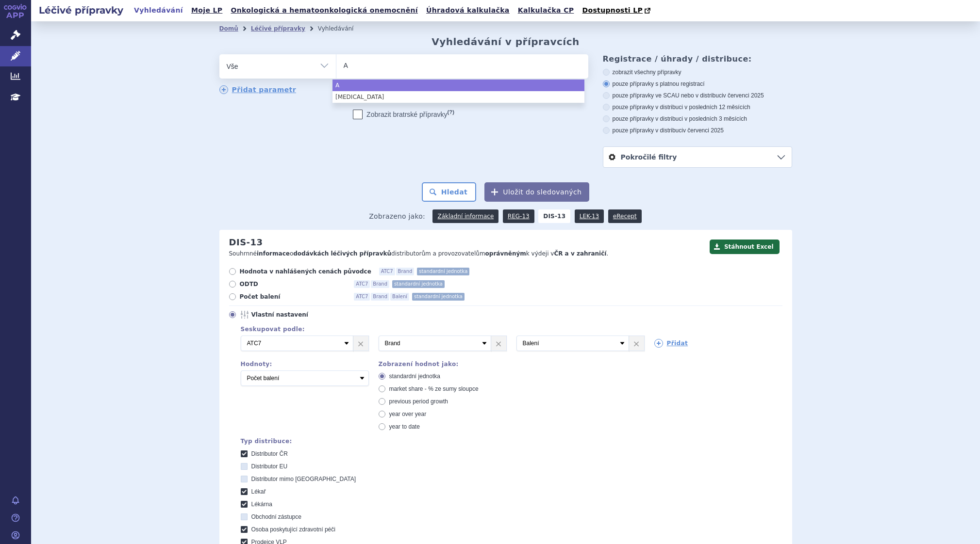
type input "An"
type input "And"
type input "Ande"
type input "Andem"
type input "Andemb"
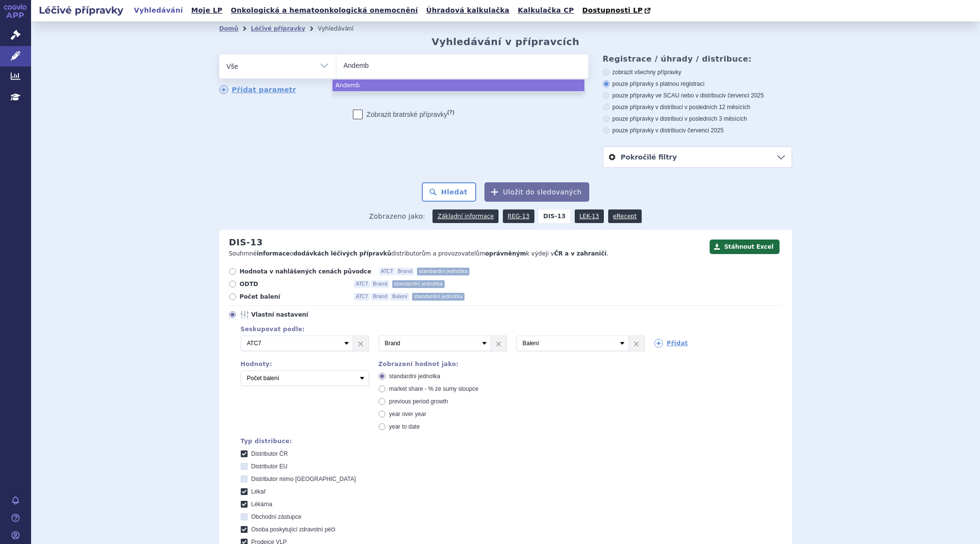
type input "Andembr"
type input "Andembry"
select select "Andembry"
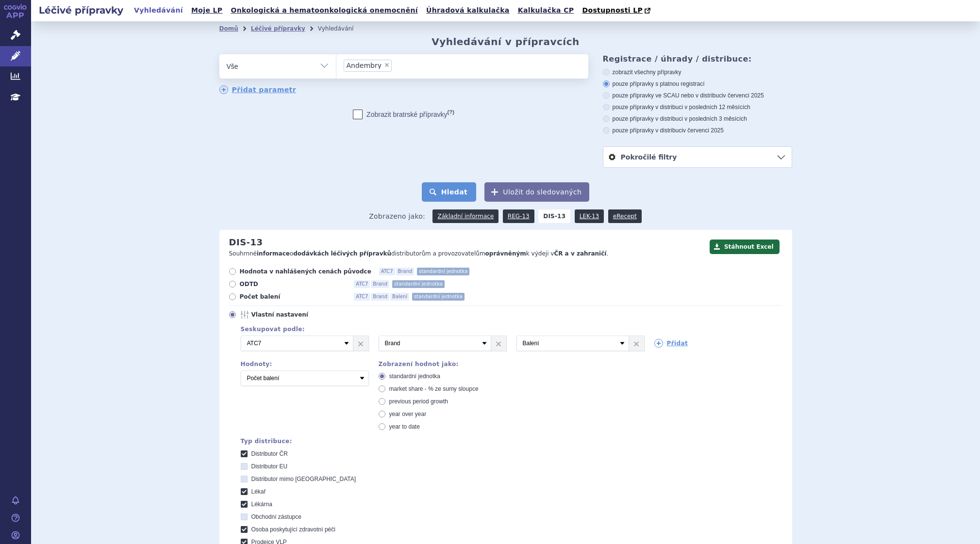
click at [449, 185] on button "Hledat" at bounding box center [449, 191] width 55 height 19
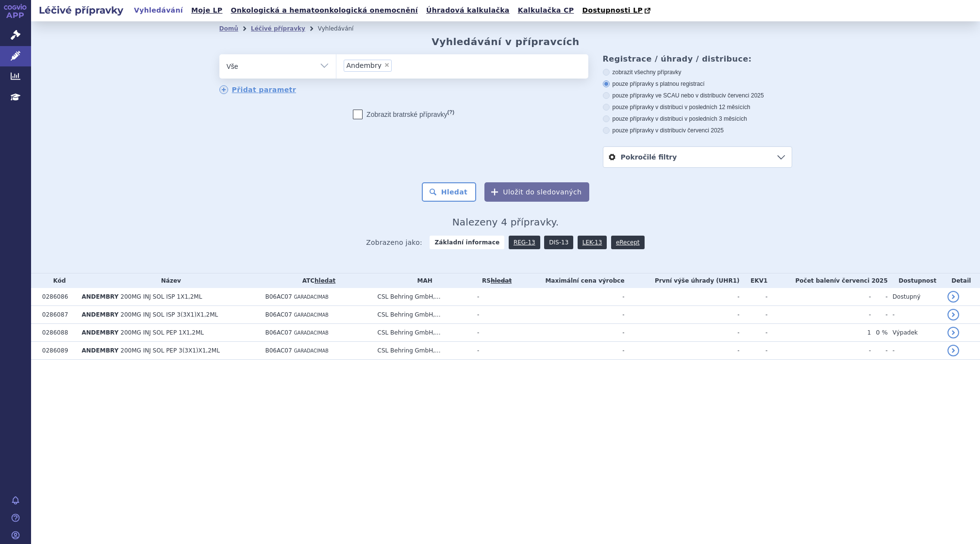
click at [546, 246] on link "DIS-13" at bounding box center [558, 243] width 29 height 14
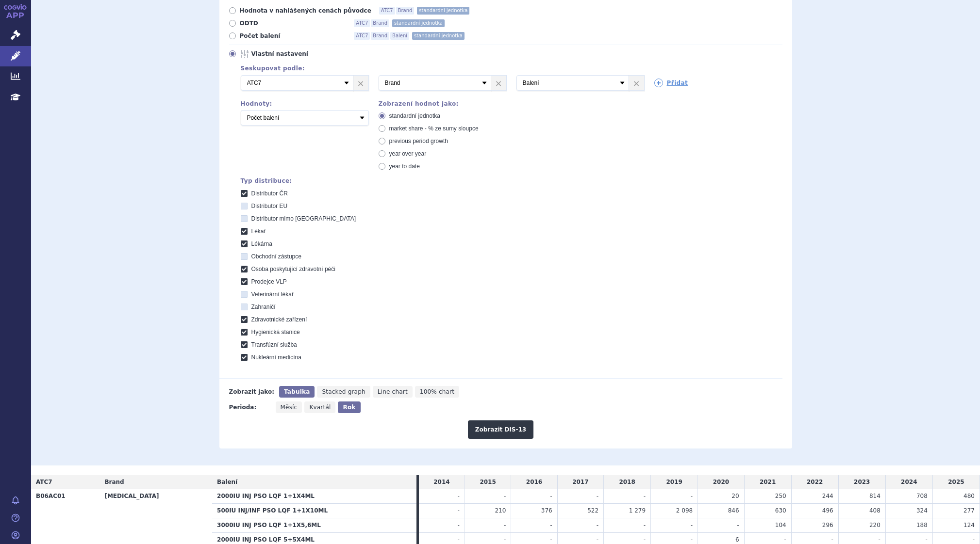
scroll to position [250, 0]
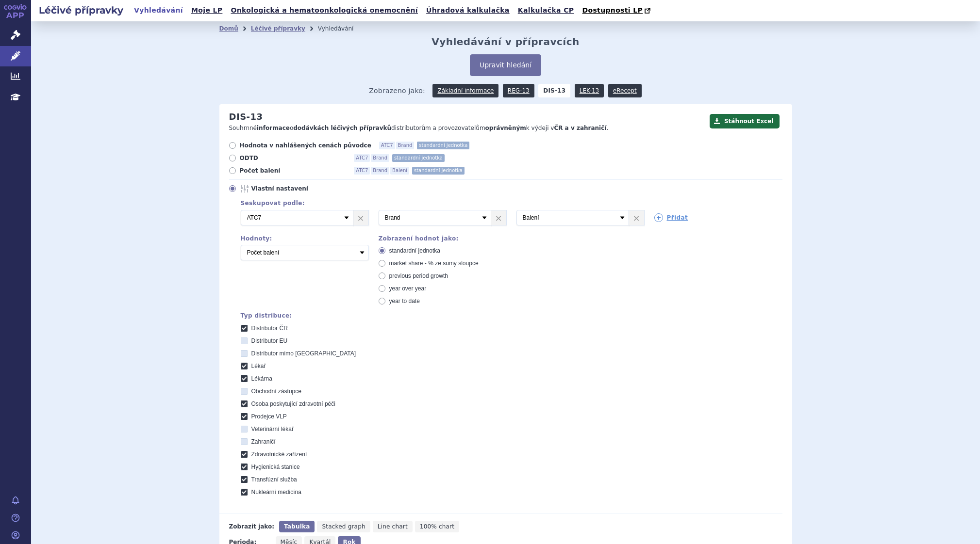
select select "packages"
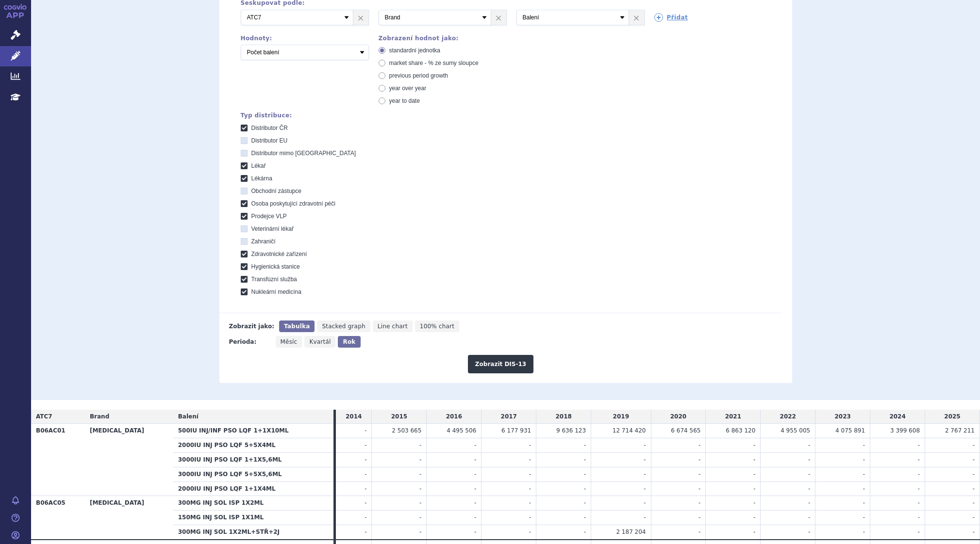
scroll to position [250, 0]
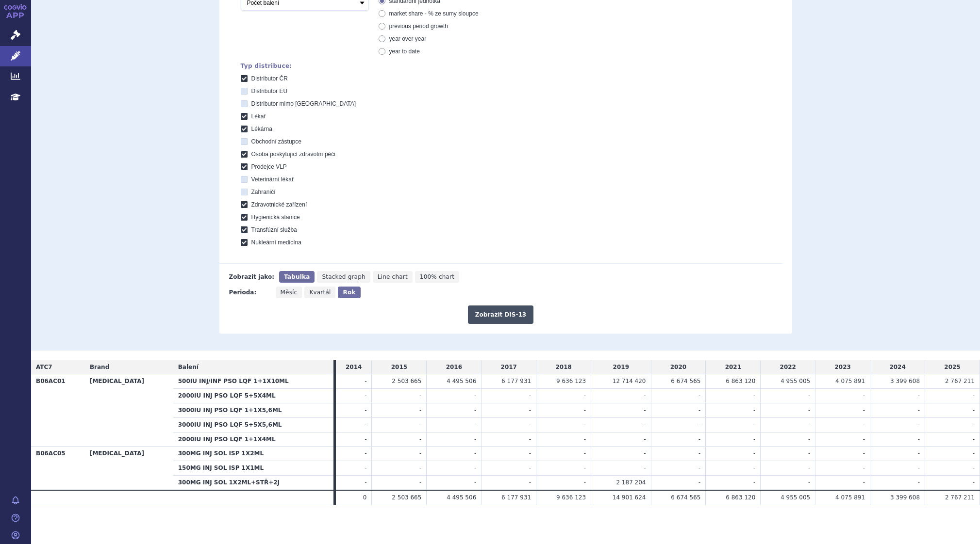
click at [500, 314] on button "Zobrazit DIS-13" at bounding box center [500, 315] width 65 height 18
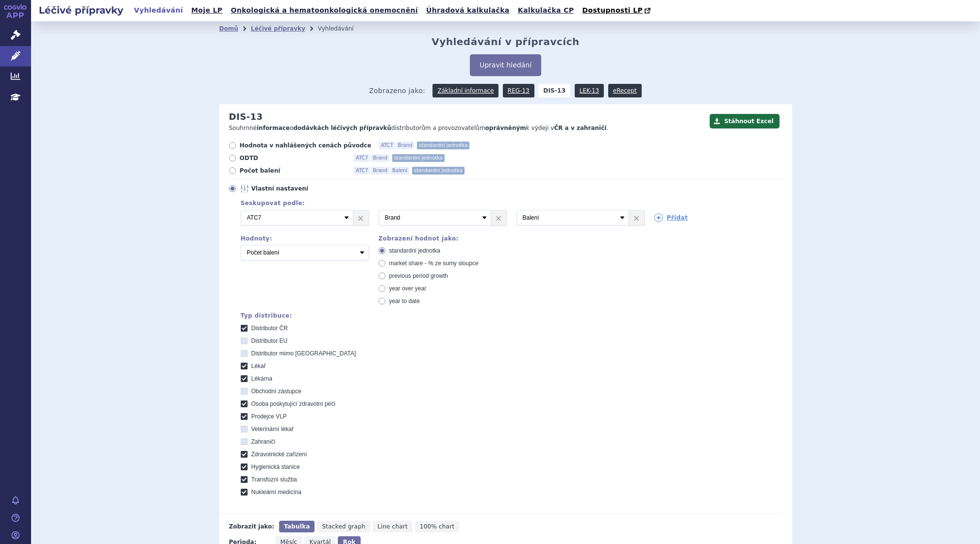
scroll to position [250, 0]
